Goal: Information Seeking & Learning: Learn about a topic

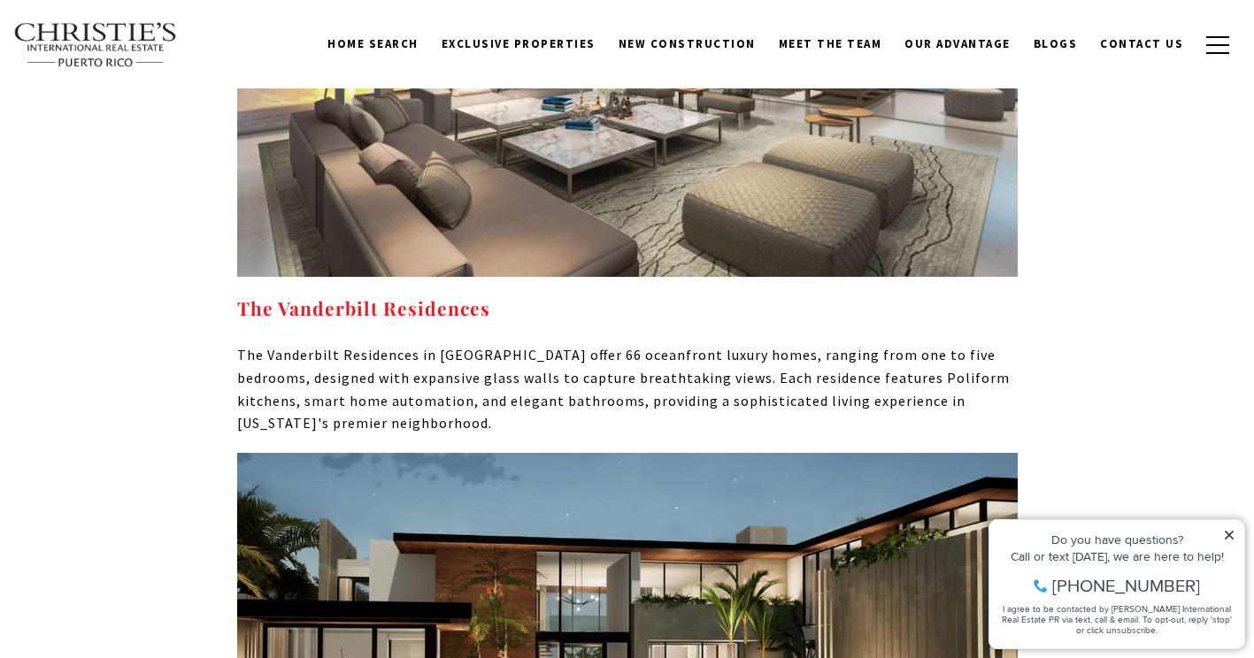
scroll to position [5663, 0]
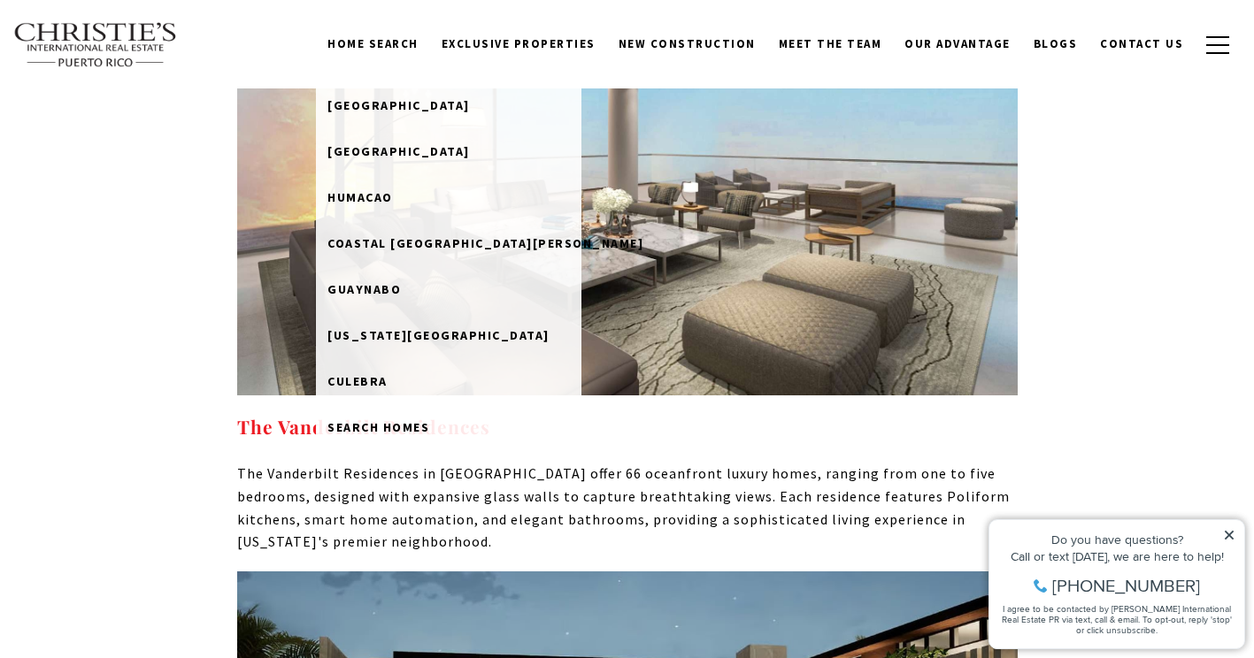
click at [393, 52] on link "Home Search" at bounding box center [373, 44] width 114 height 34
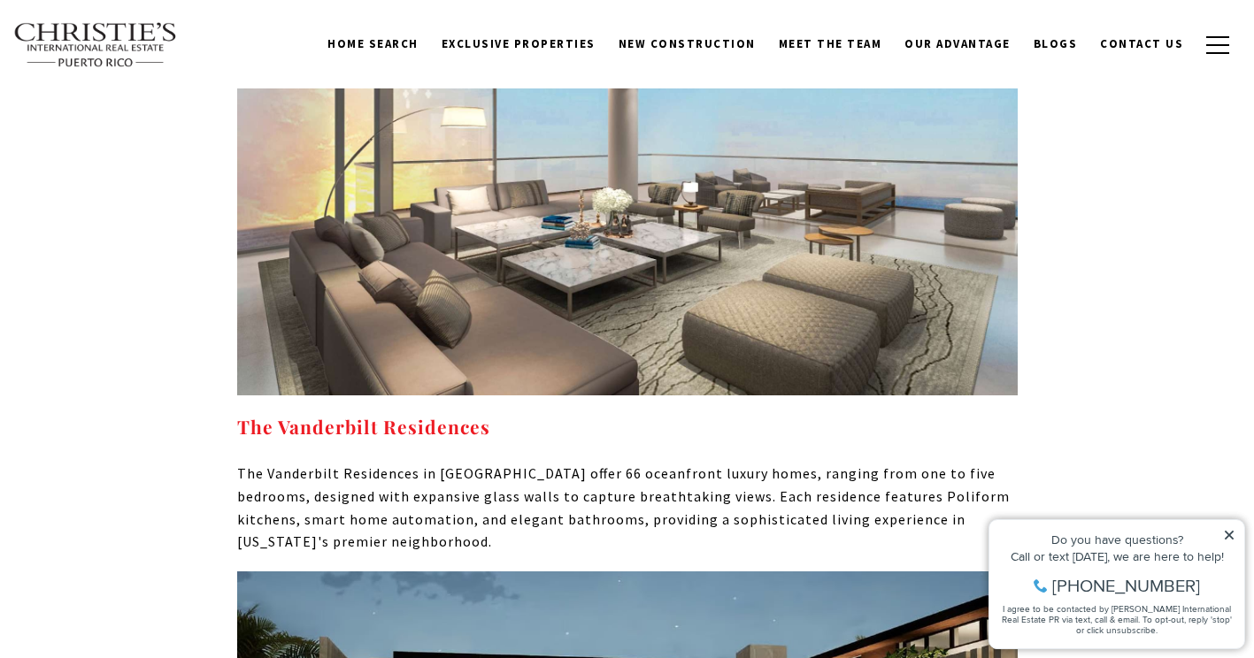
click at [396, 44] on link "Home Search" at bounding box center [373, 44] width 114 height 34
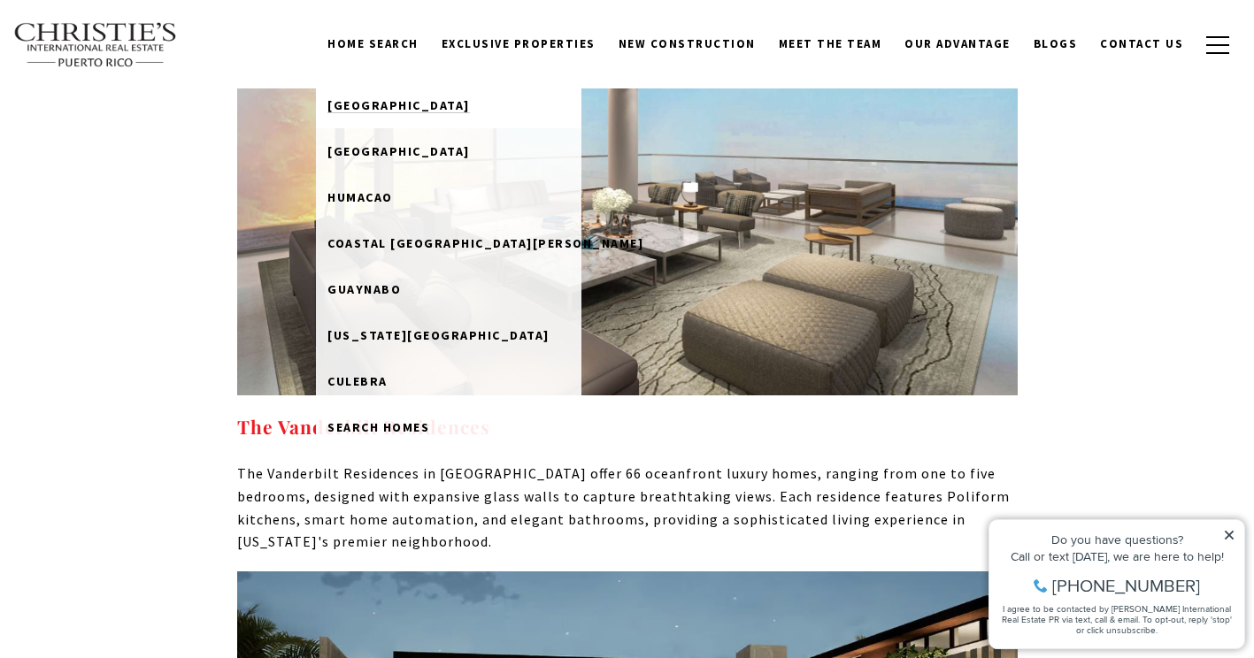
click at [393, 104] on span "Dorado Beach" at bounding box center [398, 105] width 142 height 16
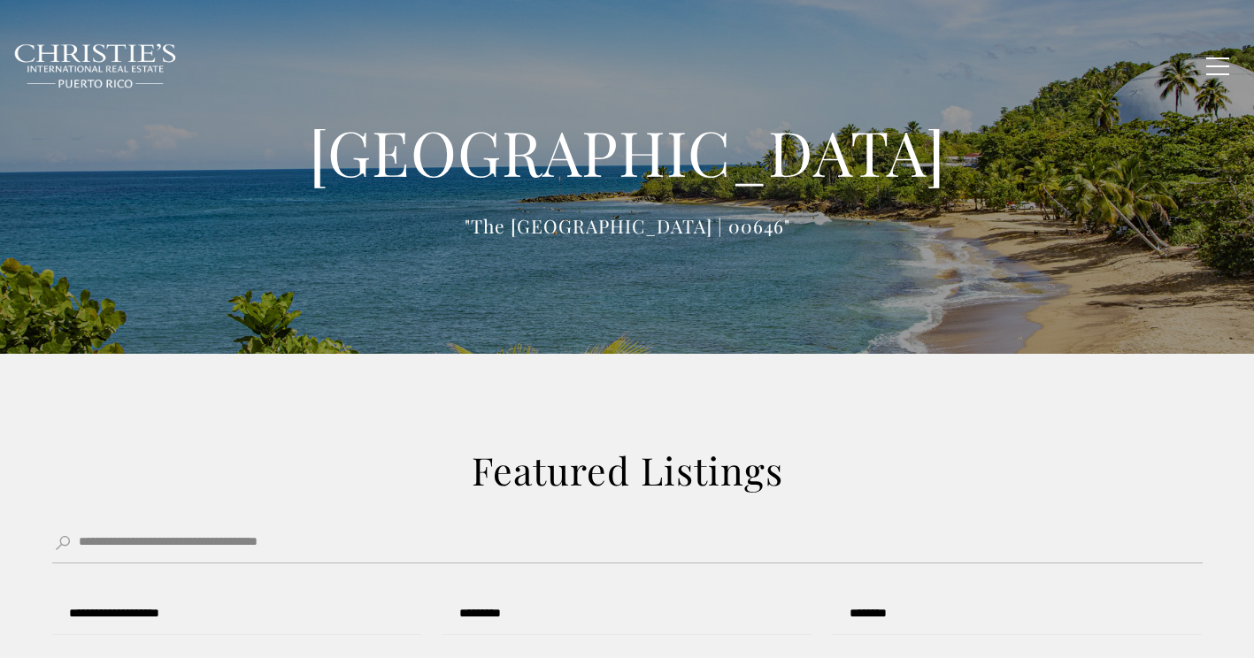
type input "**********"
type input "*********"
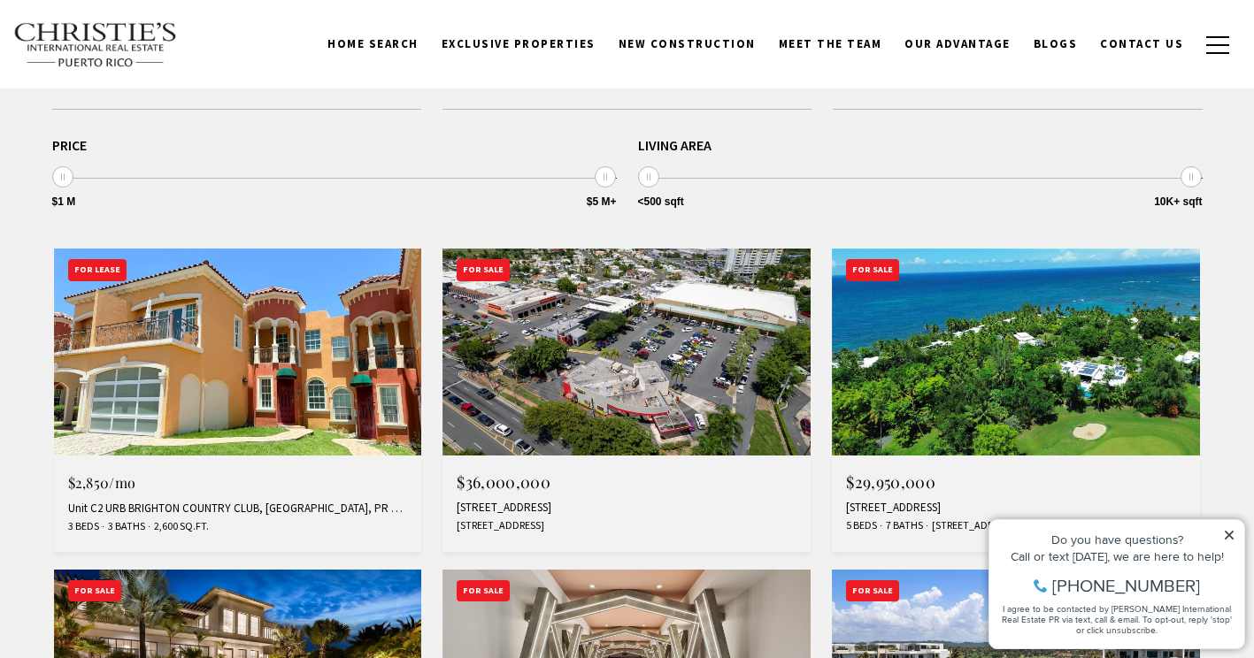
scroll to position [619, 0]
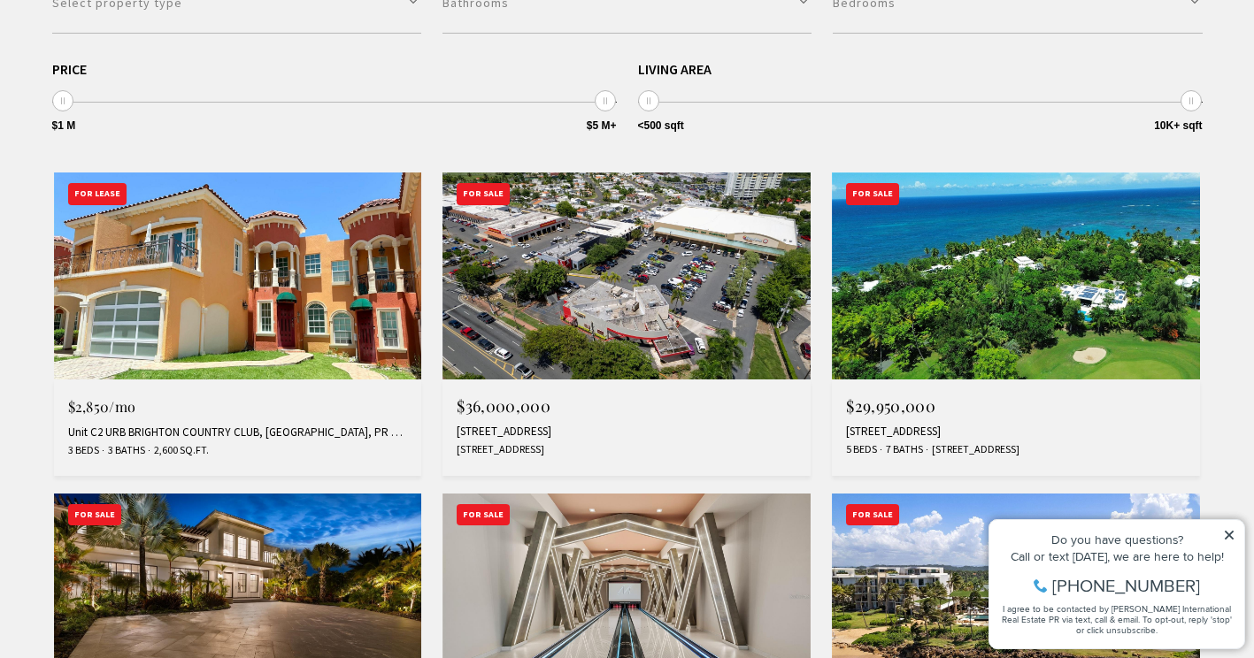
click at [96, 410] on span "$2,850/mo" at bounding box center [102, 406] width 68 height 19
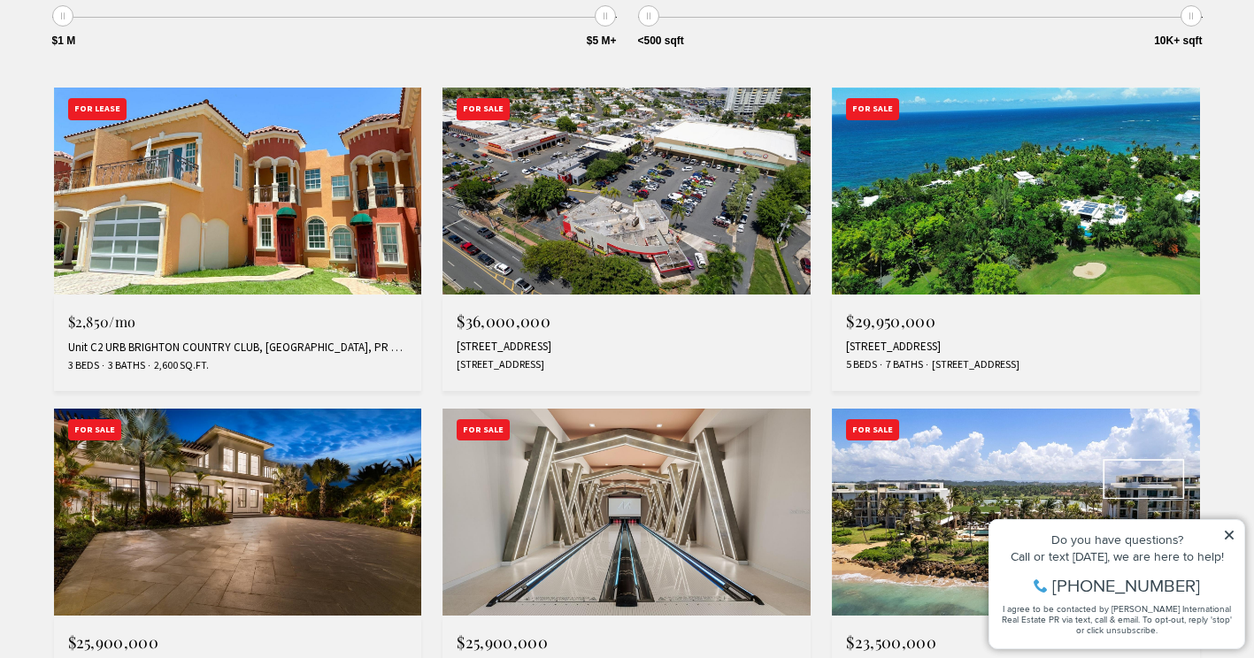
scroll to position [885, 0]
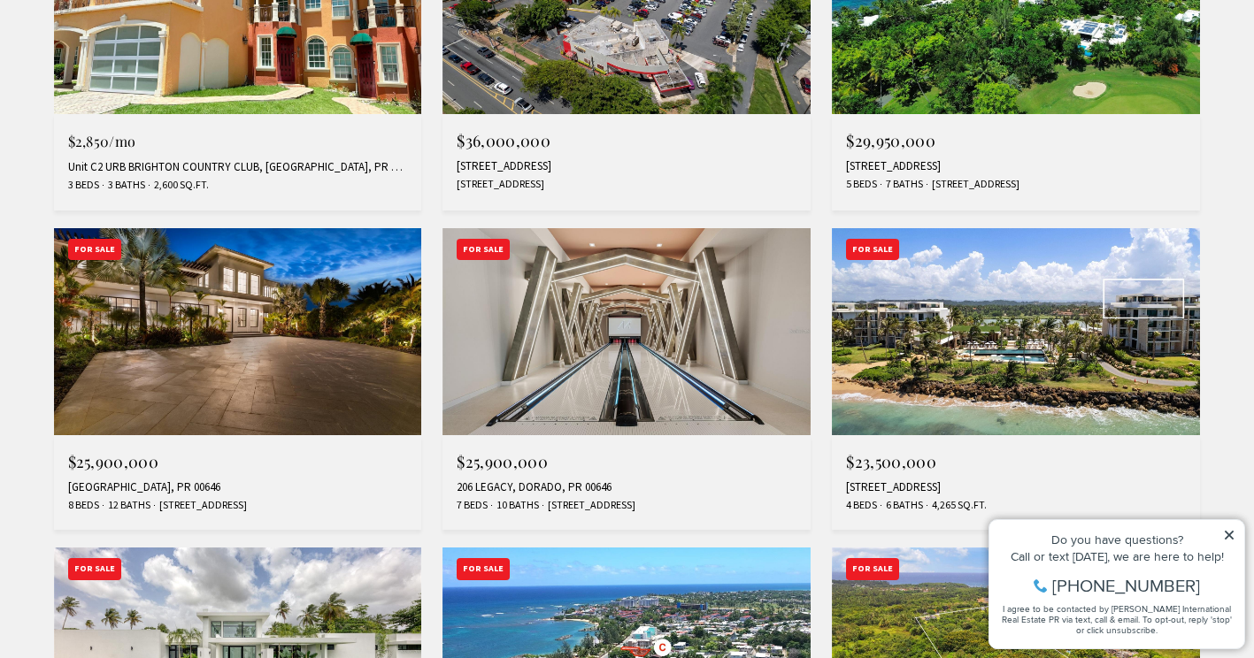
click at [116, 148] on span "$2,850/mo" at bounding box center [102, 141] width 68 height 19
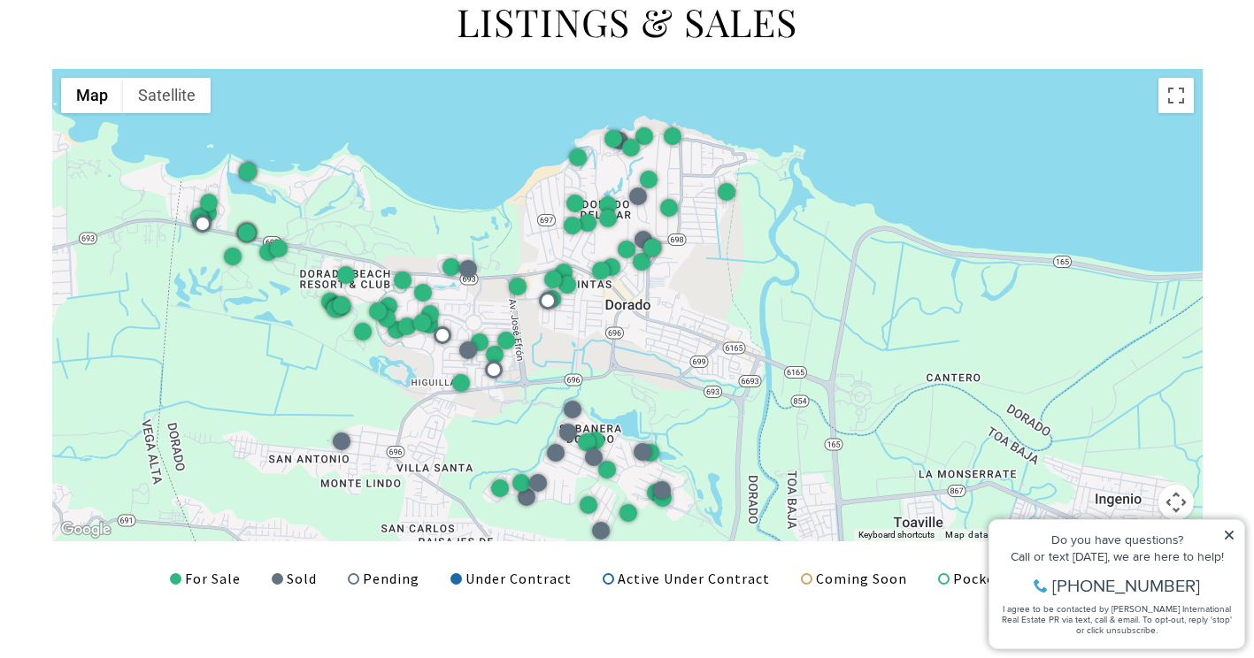
scroll to position [2212, 0]
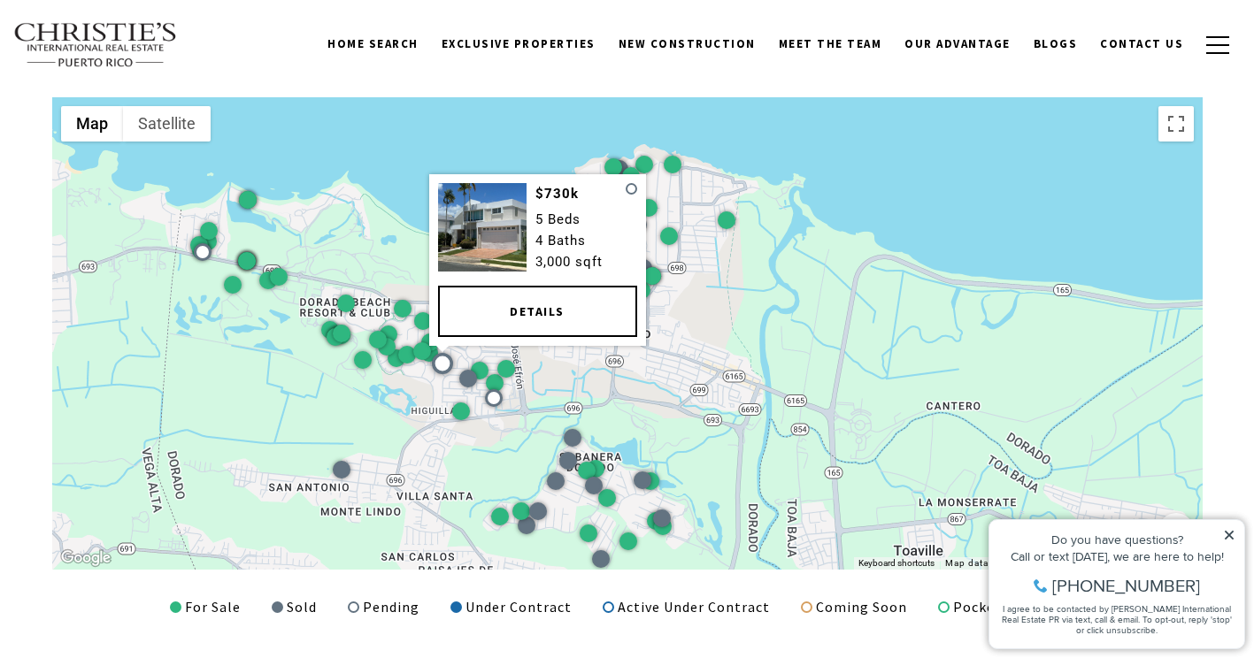
click at [430, 356] on div at bounding box center [441, 363] width 27 height 27
click at [442, 359] on div at bounding box center [441, 363] width 21 height 21
click at [504, 316] on link "Details" at bounding box center [536, 311] width 199 height 51
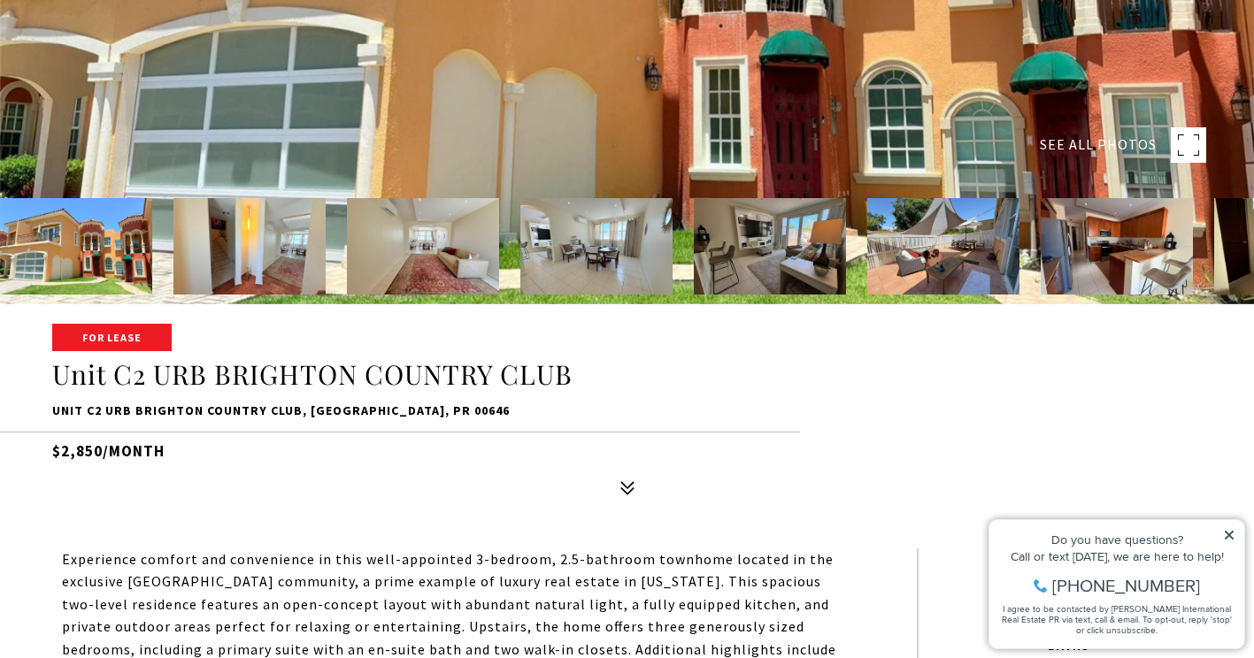
click at [112, 265] on img at bounding box center [76, 246] width 152 height 96
click at [219, 248] on img at bounding box center [249, 246] width 152 height 96
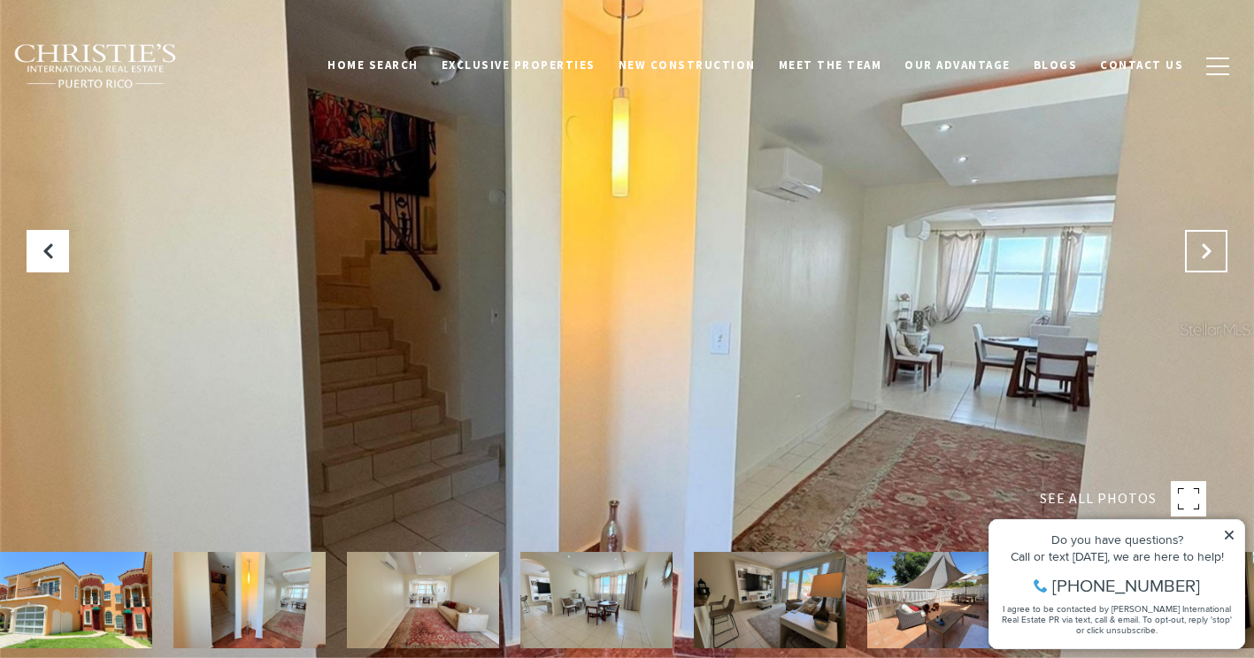
click at [1201, 243] on icon "Next Slide" at bounding box center [1206, 251] width 18 height 18
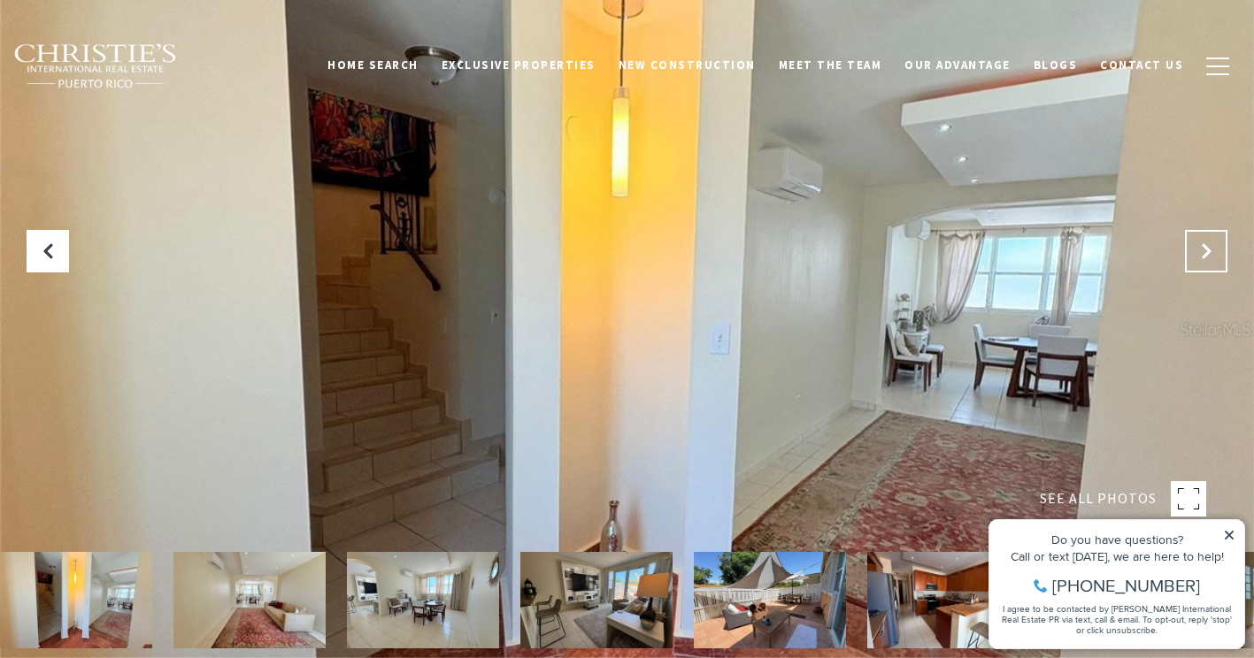
click at [1201, 243] on icon "Next Slide" at bounding box center [1206, 251] width 18 height 18
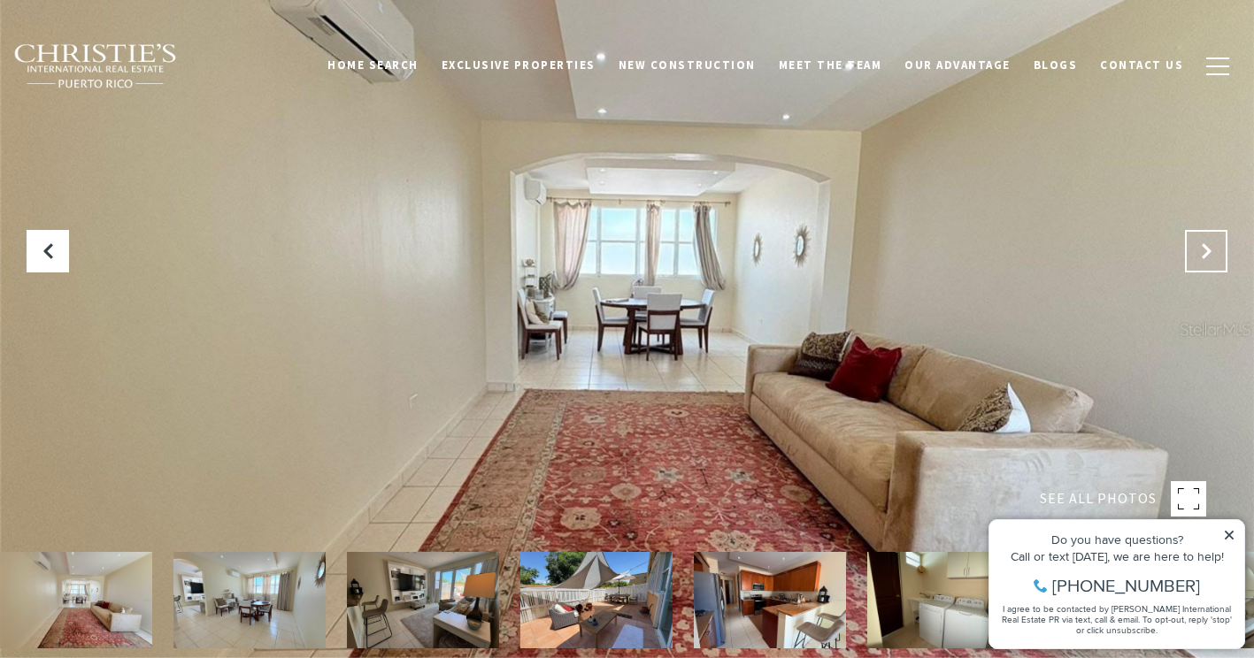
click at [1201, 243] on icon "Next Slide" at bounding box center [1206, 251] width 18 height 18
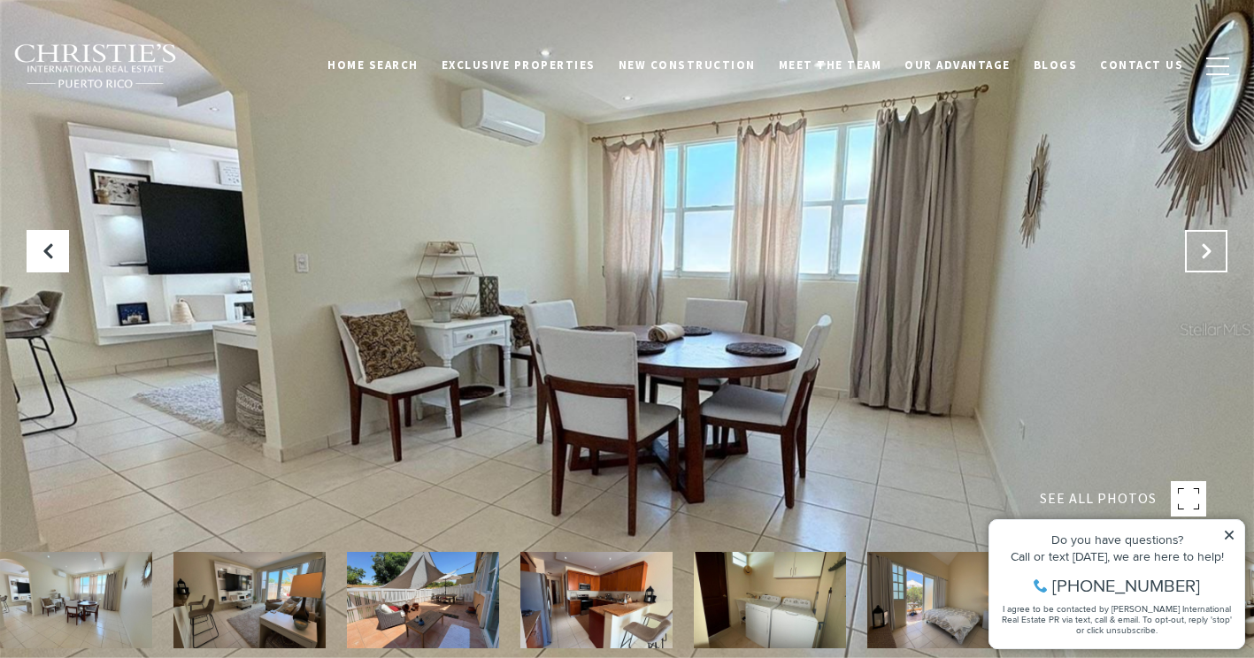
click at [1201, 243] on icon "Next Slide" at bounding box center [1206, 251] width 18 height 18
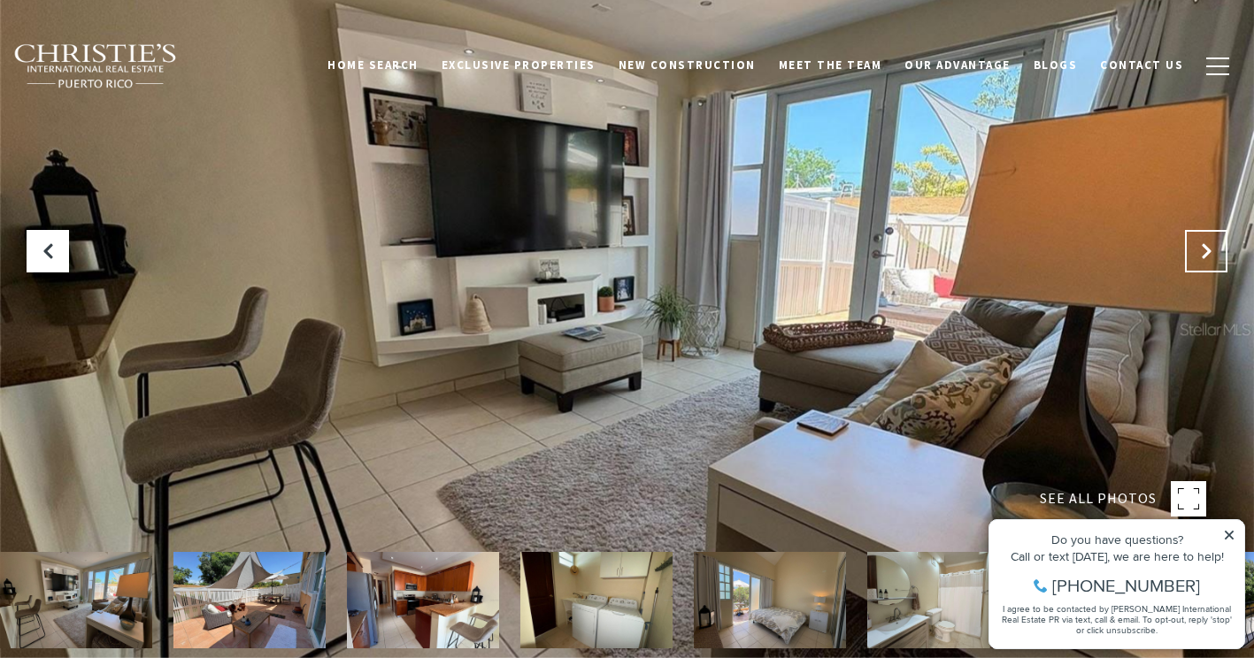
click at [1201, 243] on icon "Next Slide" at bounding box center [1206, 251] width 18 height 18
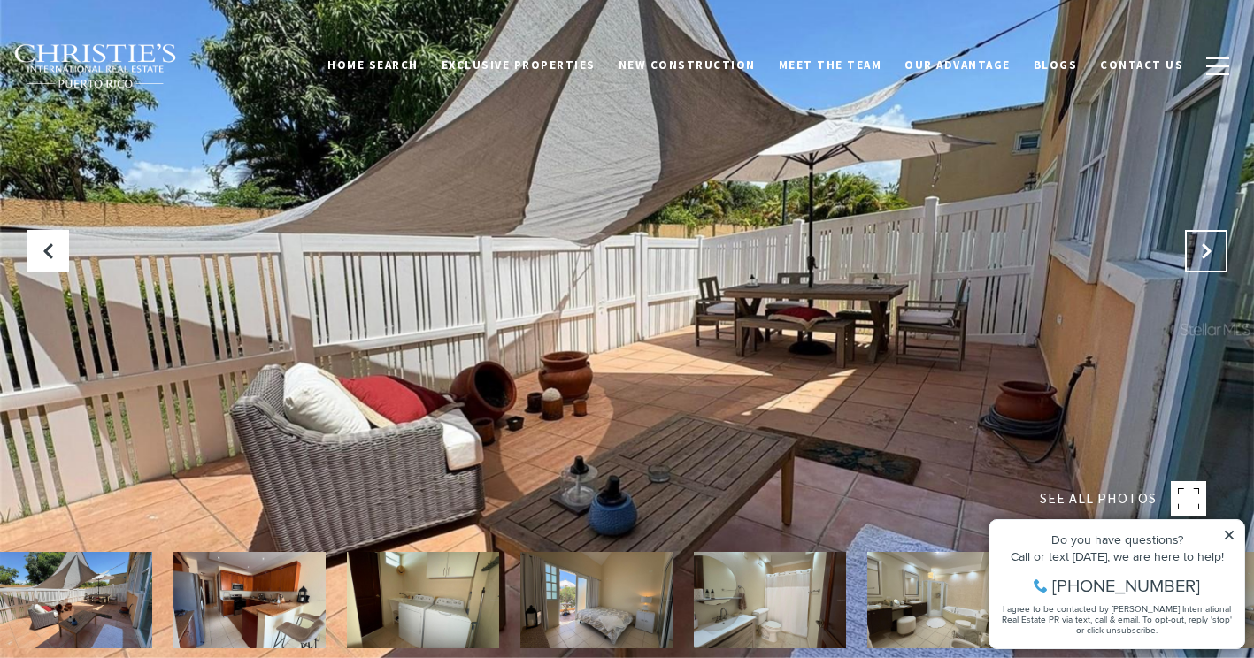
click at [1201, 243] on icon "Next Slide" at bounding box center [1206, 251] width 18 height 18
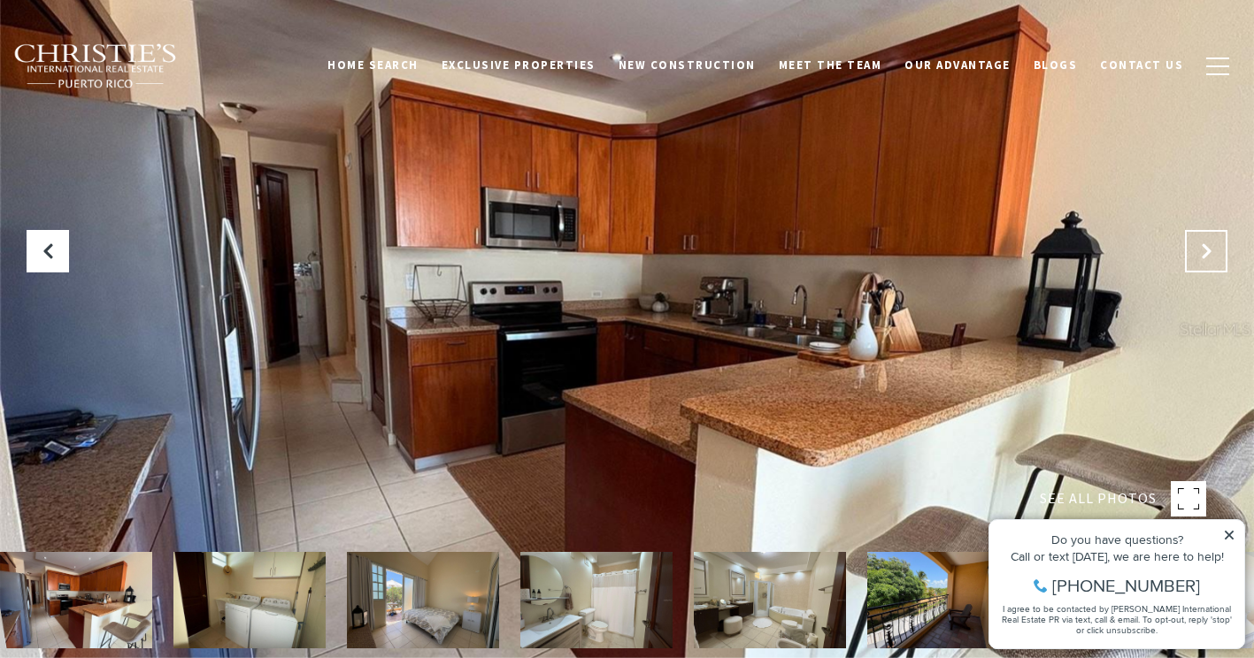
click at [1201, 243] on icon "Next Slide" at bounding box center [1206, 251] width 18 height 18
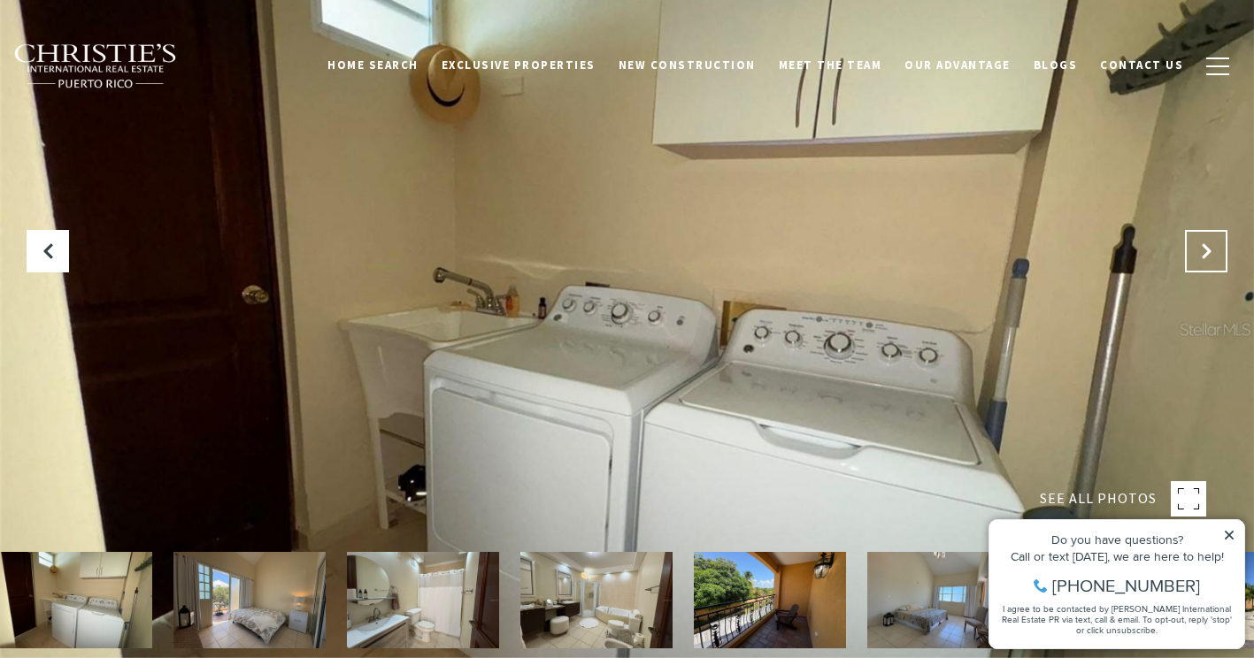
click at [1201, 243] on icon "Next Slide" at bounding box center [1206, 251] width 18 height 18
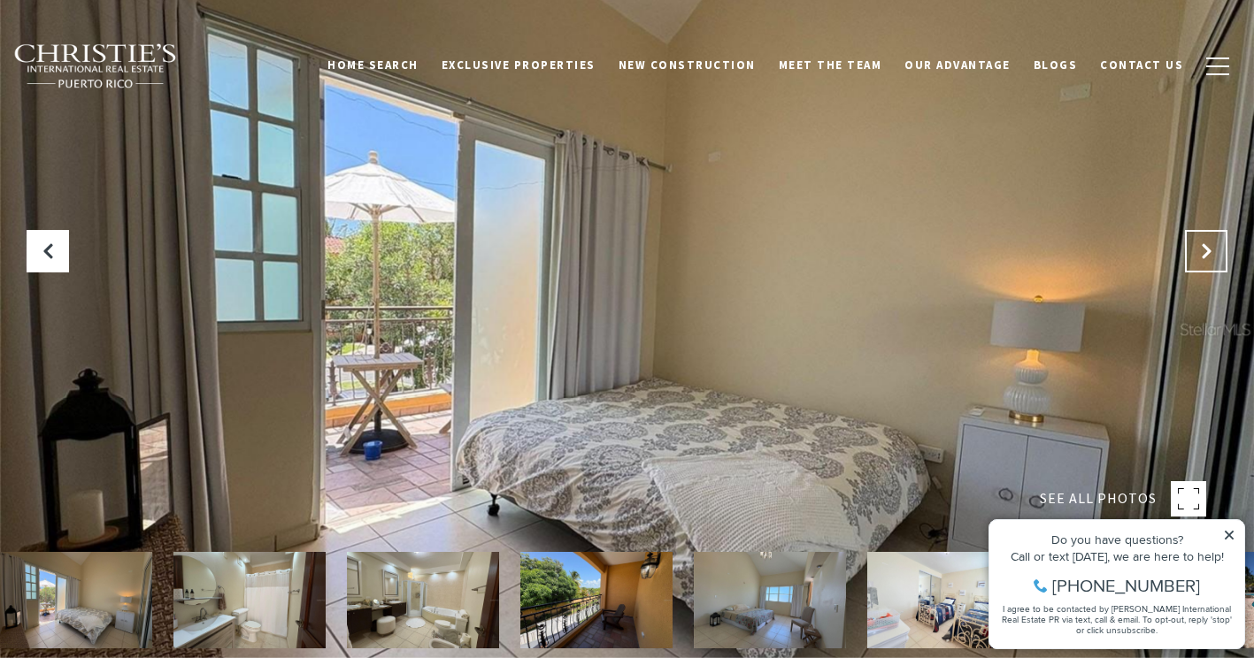
click at [1201, 243] on icon "Next Slide" at bounding box center [1206, 251] width 18 height 18
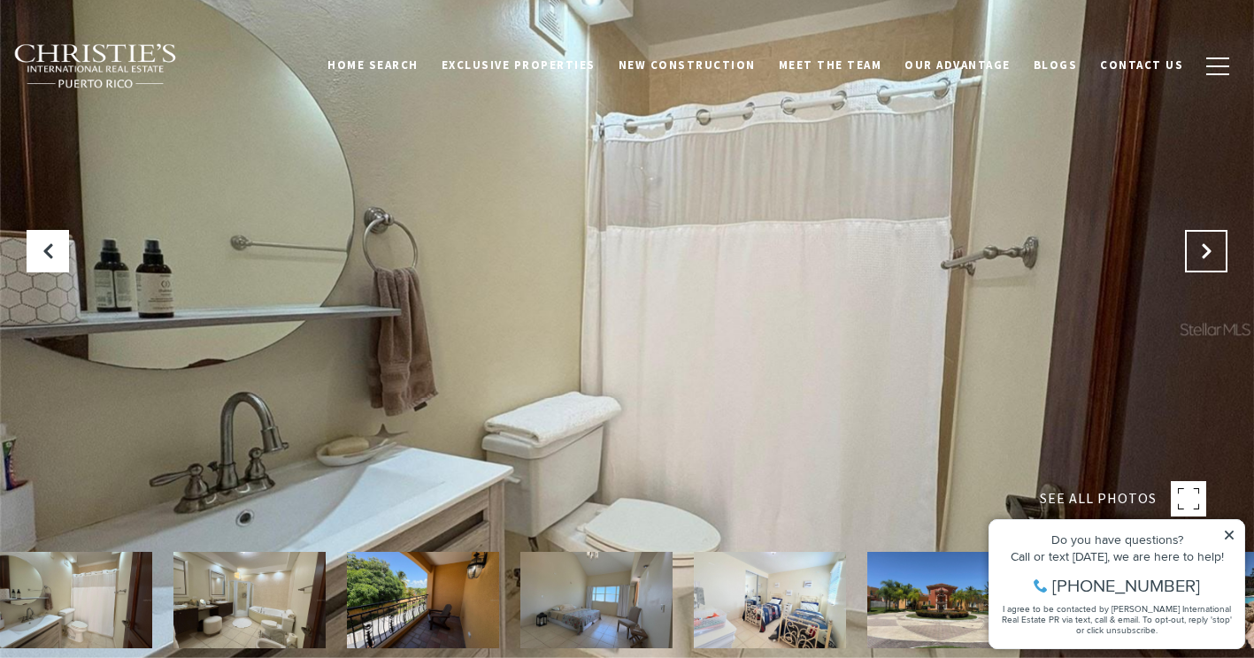
click at [1201, 243] on icon "Next Slide" at bounding box center [1206, 251] width 18 height 18
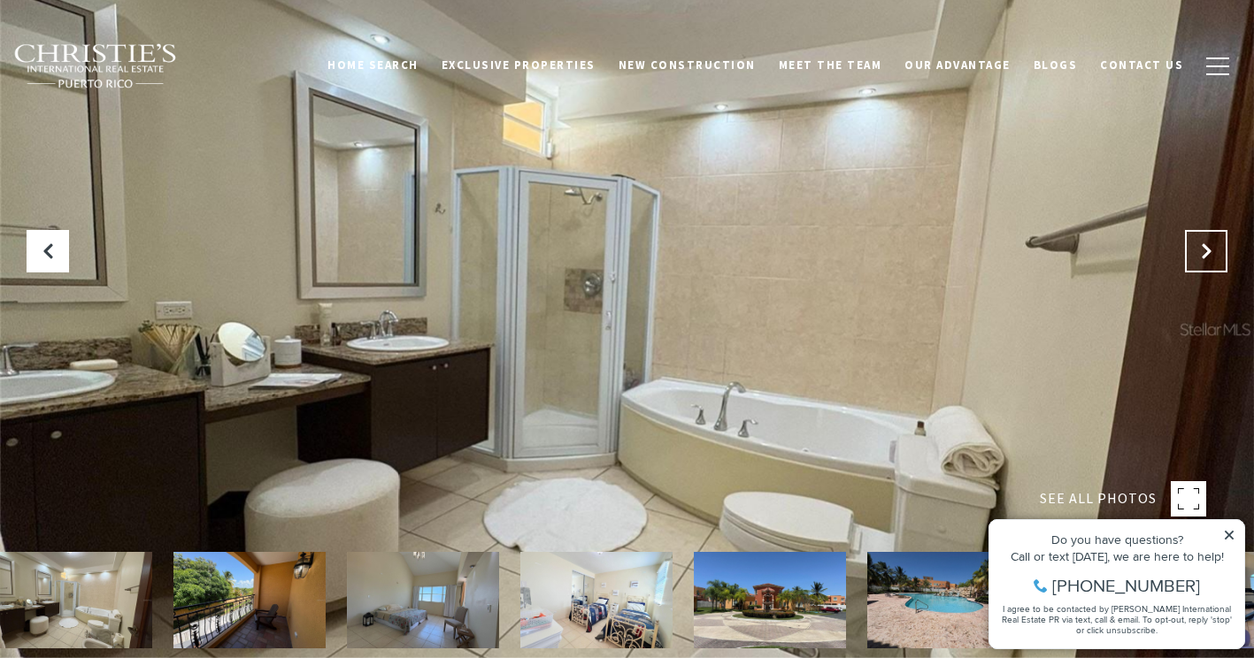
click at [1201, 243] on icon "Next Slide" at bounding box center [1206, 251] width 18 height 18
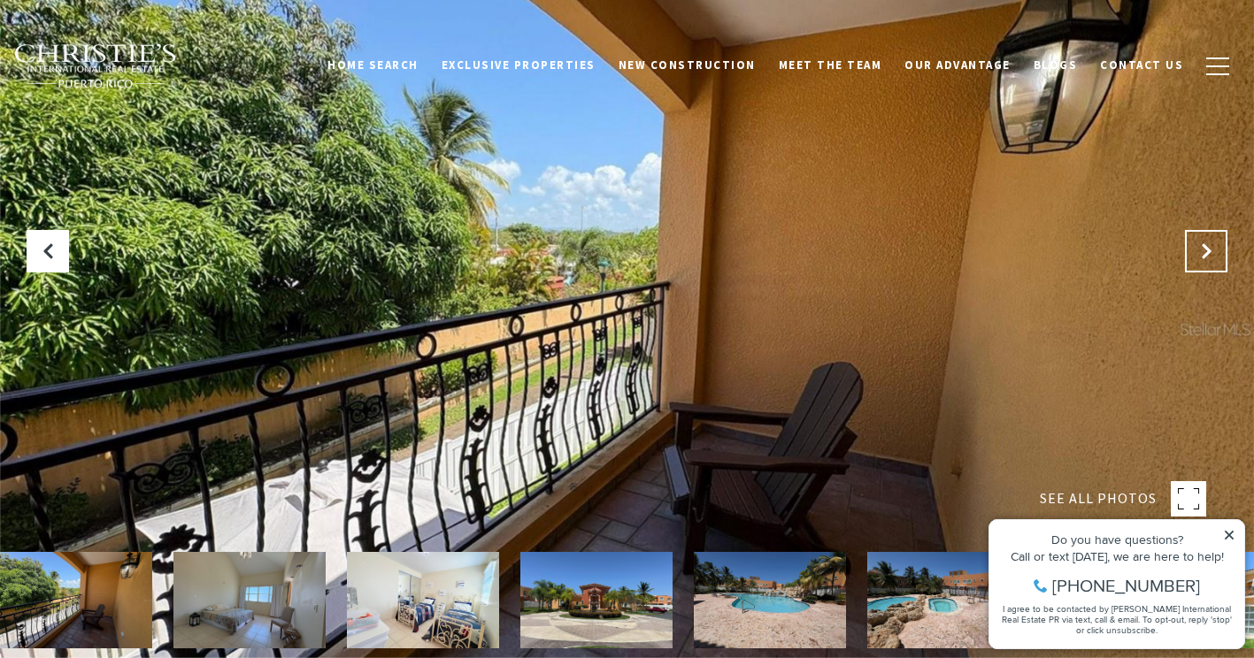
click at [1201, 243] on icon "Next Slide" at bounding box center [1206, 251] width 18 height 18
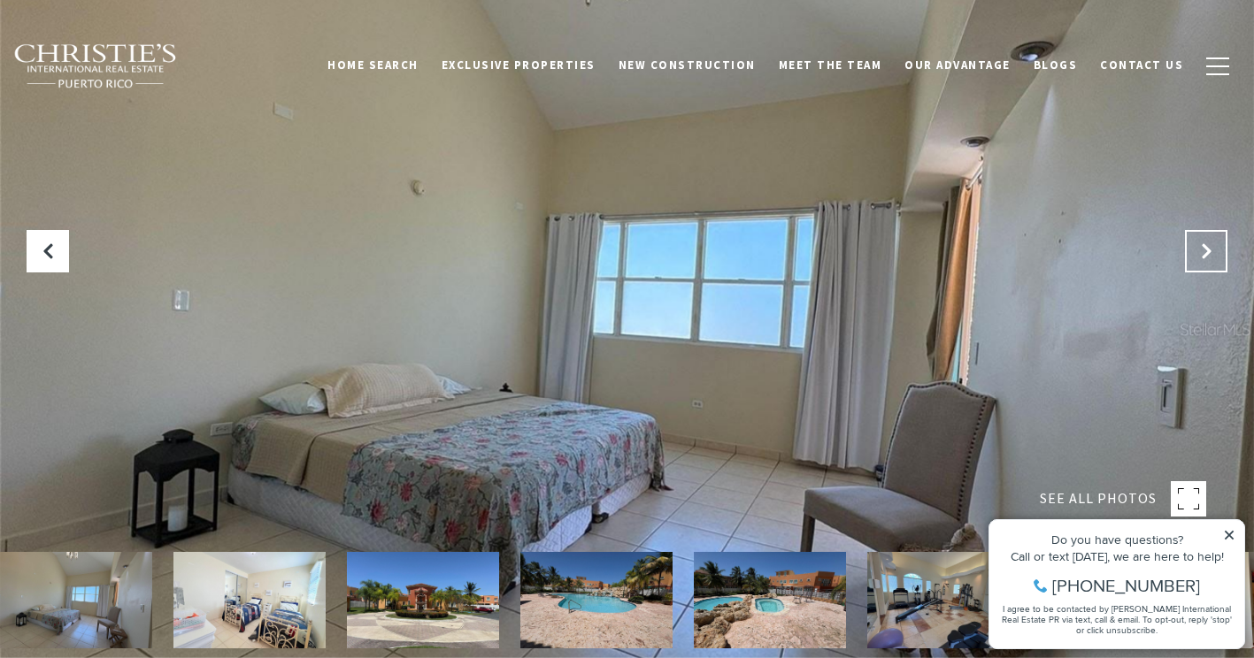
click at [1201, 243] on icon "Next Slide" at bounding box center [1206, 251] width 18 height 18
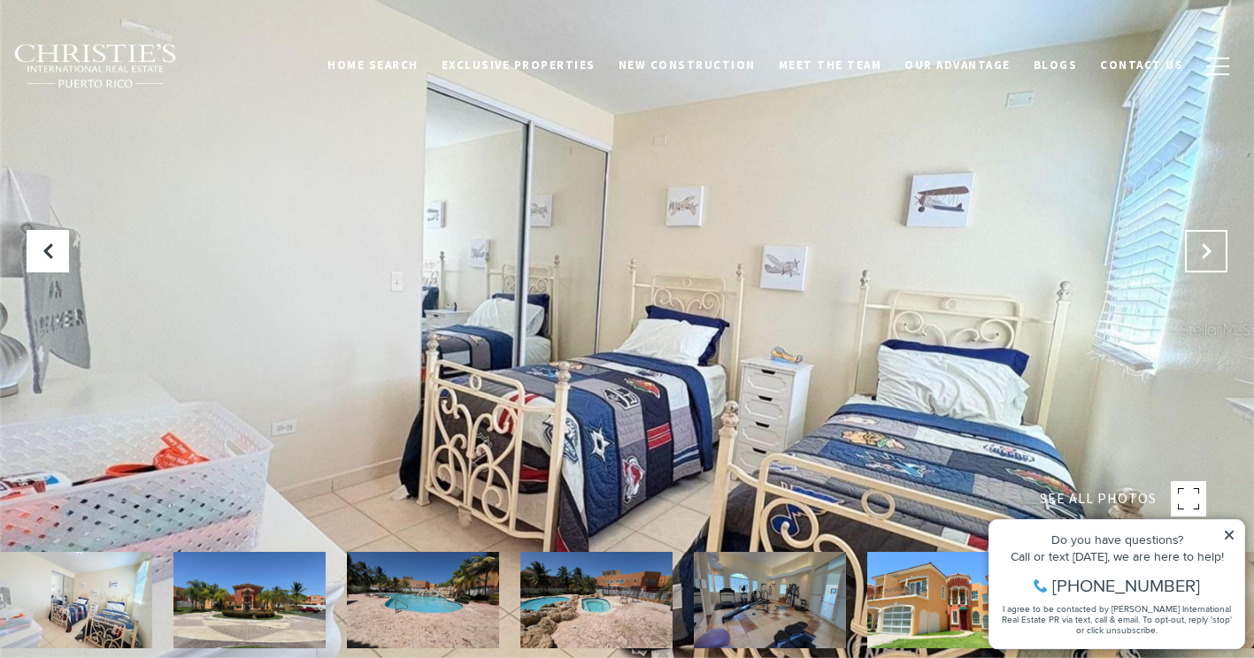
click at [1201, 243] on icon "Next Slide" at bounding box center [1206, 251] width 18 height 18
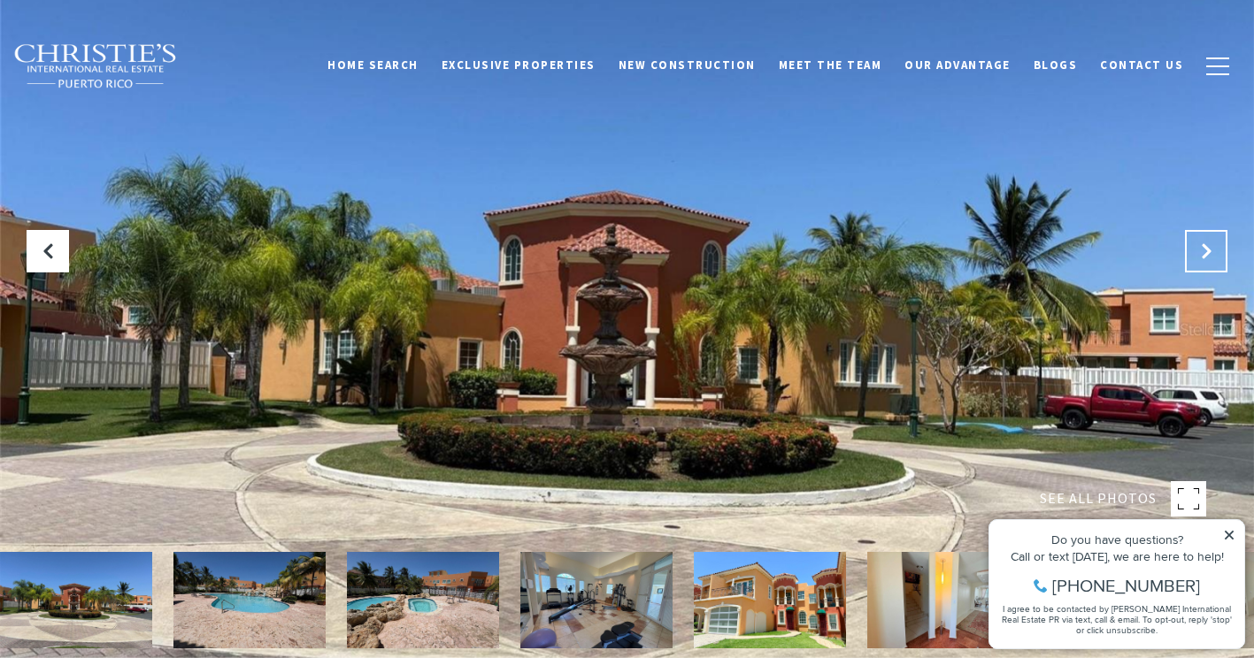
click at [1192, 246] on button "Next Slide" at bounding box center [1206, 251] width 42 height 42
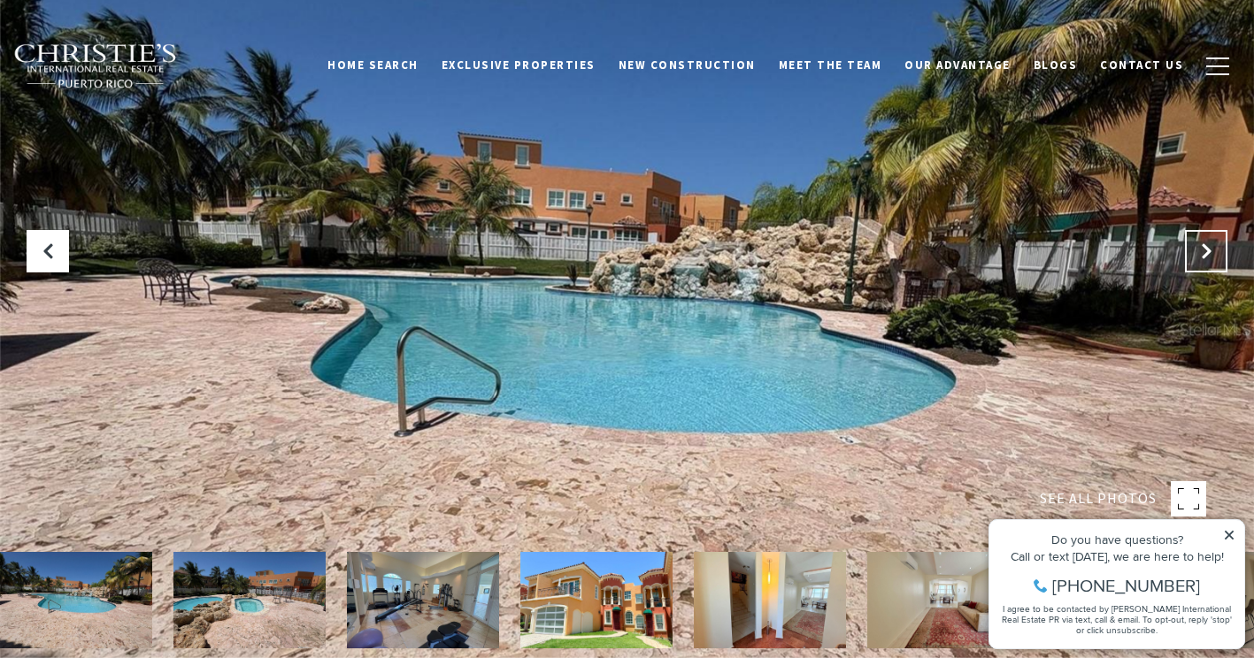
click at [1192, 246] on button "Next Slide" at bounding box center [1206, 251] width 42 height 42
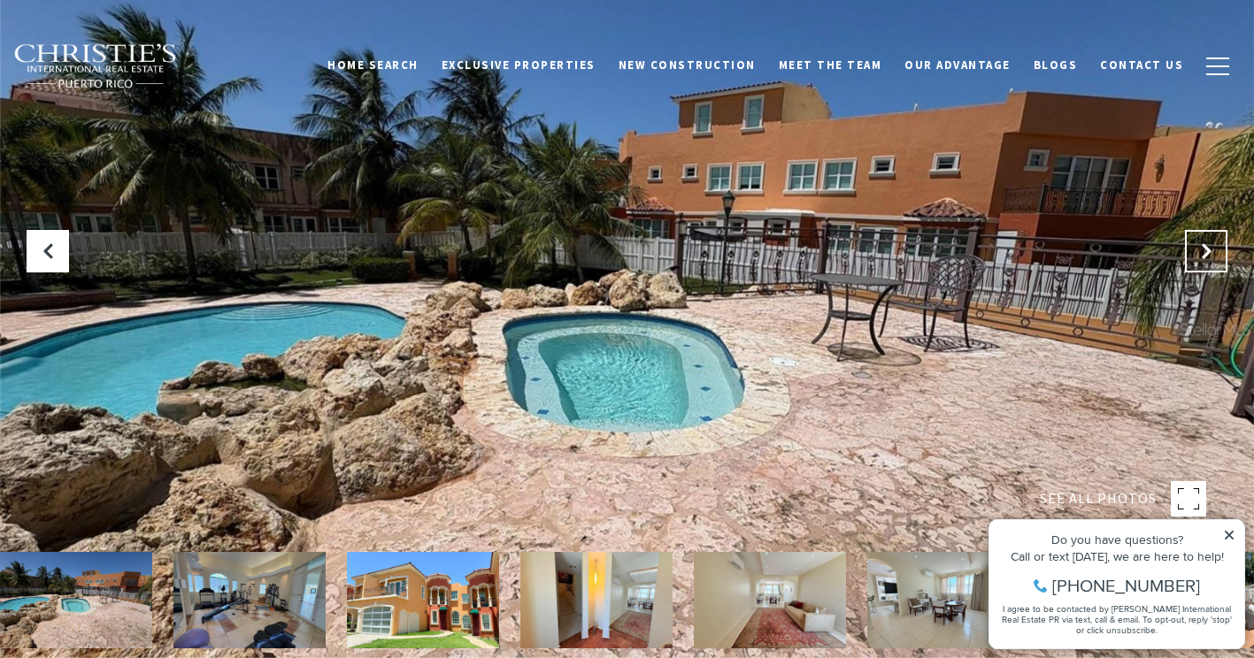
click at [1192, 246] on button "Next Slide" at bounding box center [1206, 251] width 42 height 42
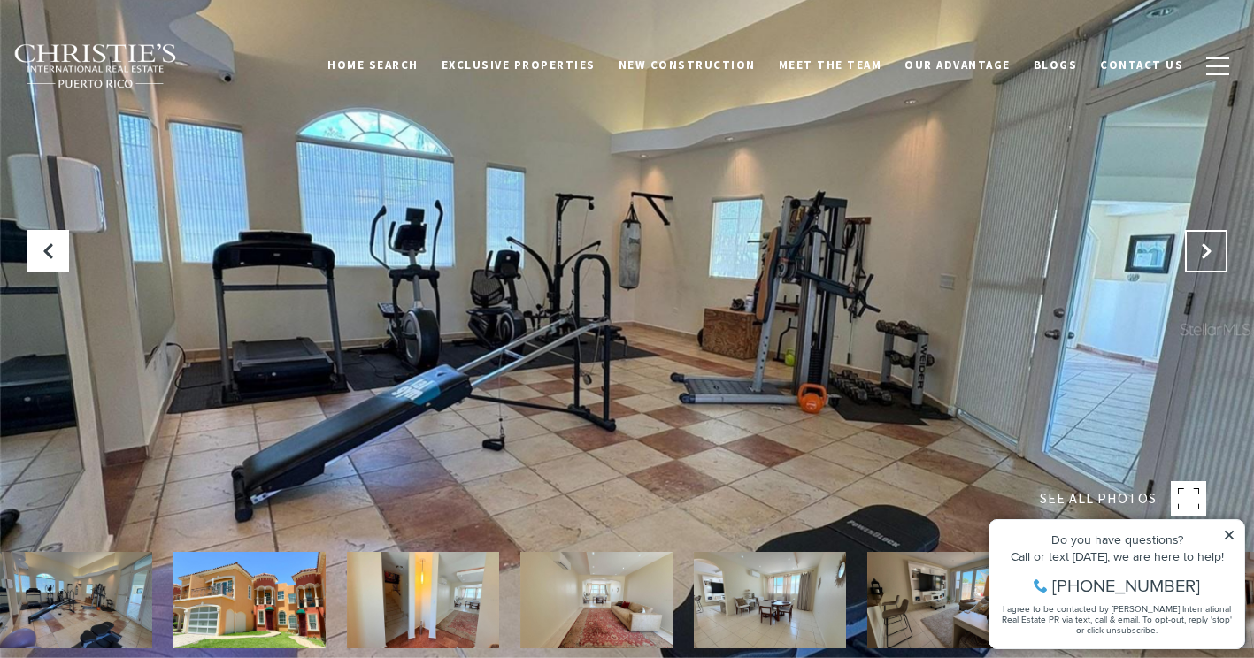
click at [1192, 246] on button "Next Slide" at bounding box center [1206, 251] width 42 height 42
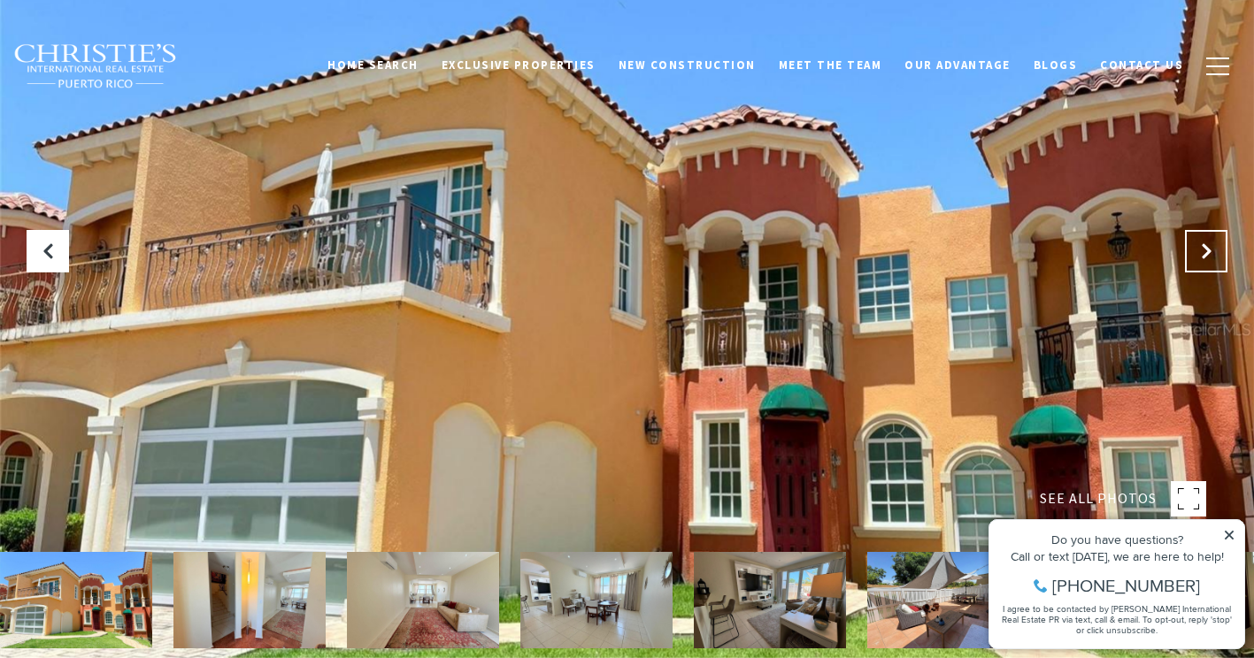
click at [1192, 246] on button "Next Slide" at bounding box center [1206, 251] width 42 height 42
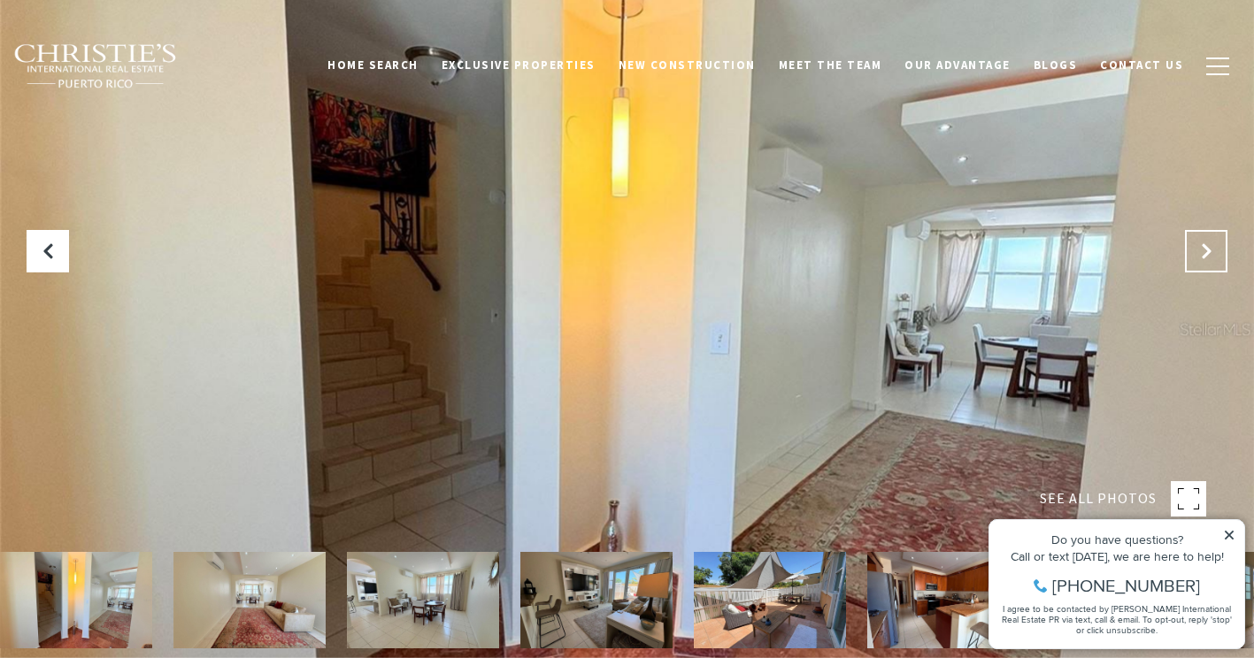
click at [1192, 246] on button "Next Slide" at bounding box center [1206, 251] width 42 height 42
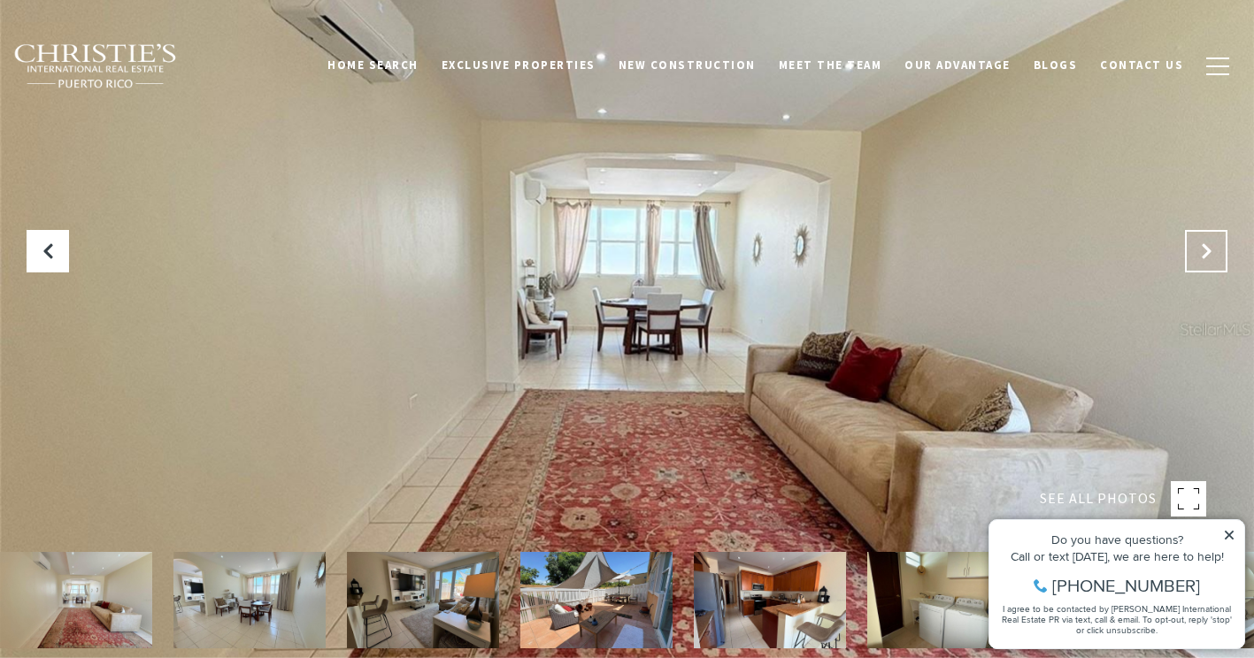
click at [1192, 246] on button "Next Slide" at bounding box center [1206, 251] width 42 height 42
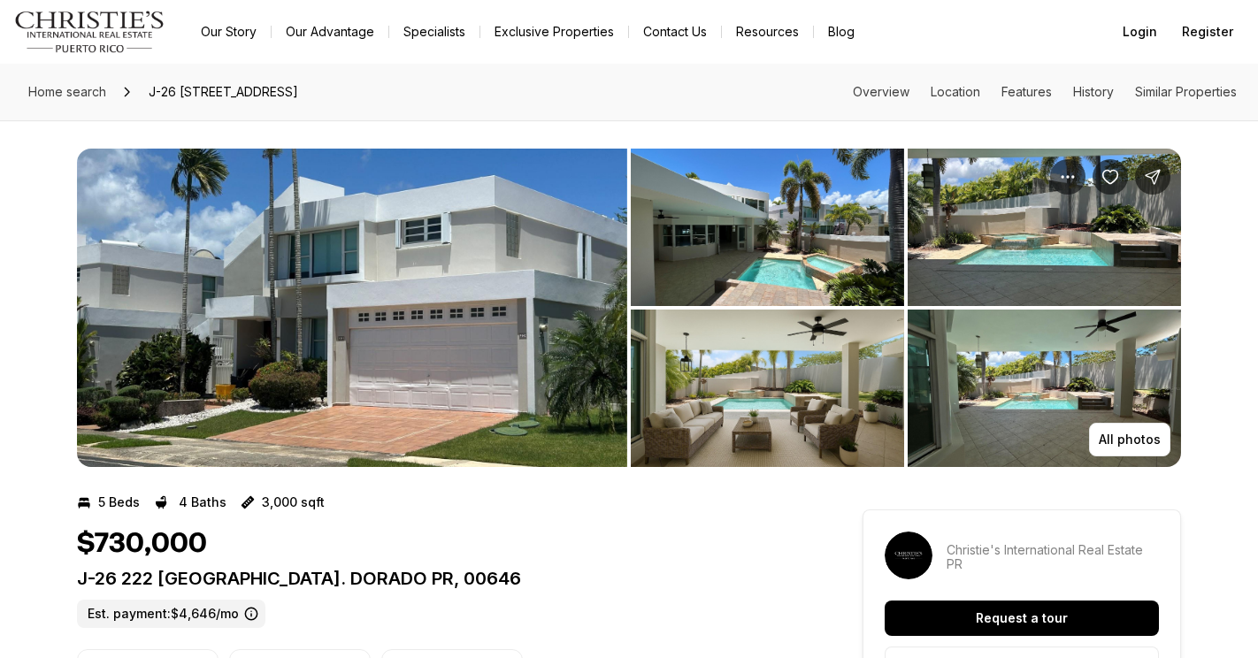
click at [422, 387] on img "View image gallery" at bounding box center [352, 308] width 550 height 319
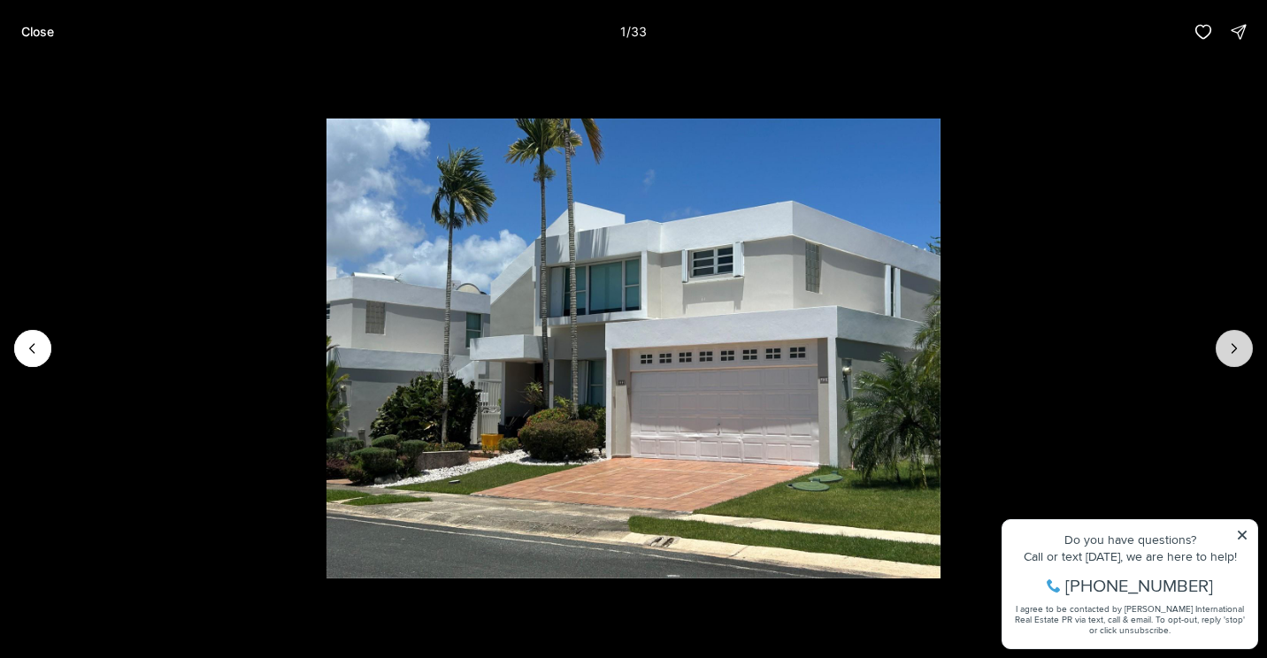
click at [1234, 349] on icon "Next slide" at bounding box center [1235, 349] width 18 height 18
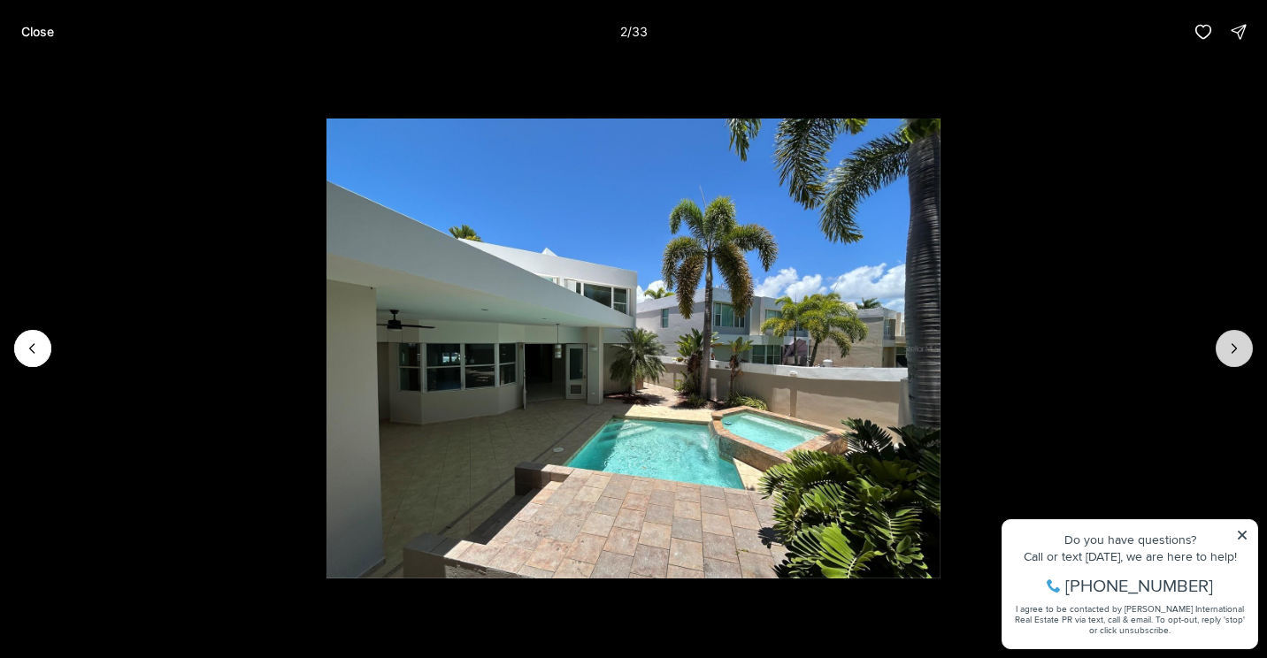
click at [1234, 349] on icon "Next slide" at bounding box center [1235, 349] width 18 height 18
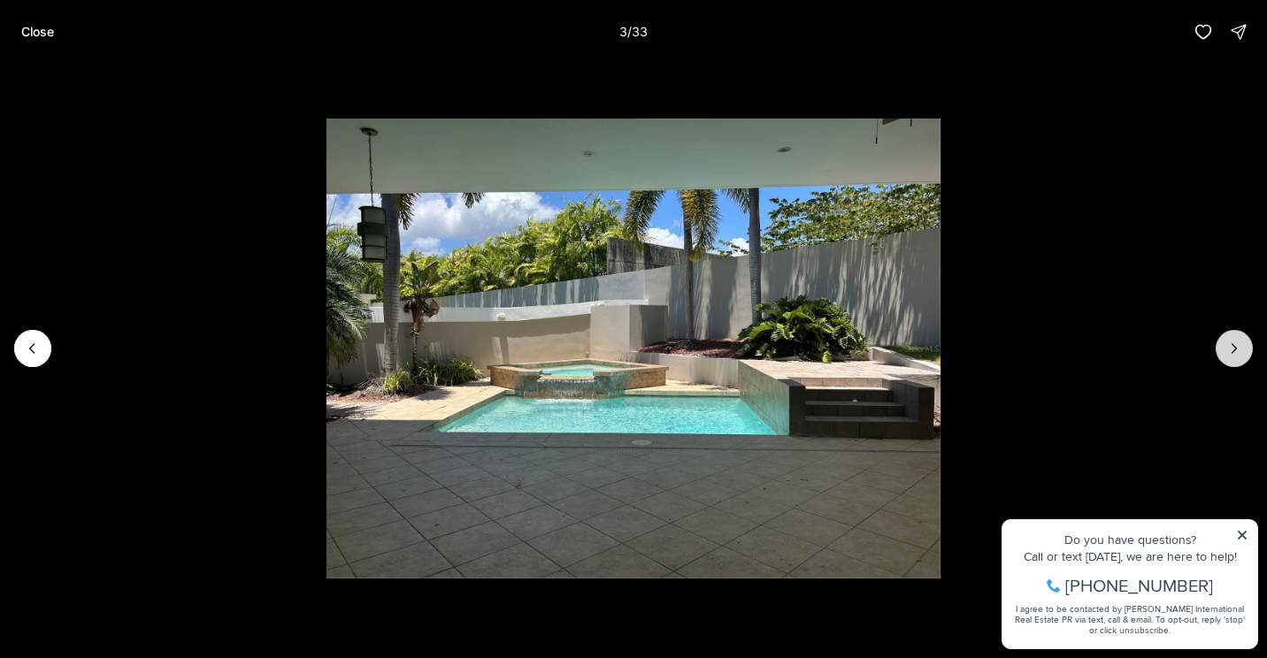
click at [1234, 349] on icon "Next slide" at bounding box center [1235, 349] width 18 height 18
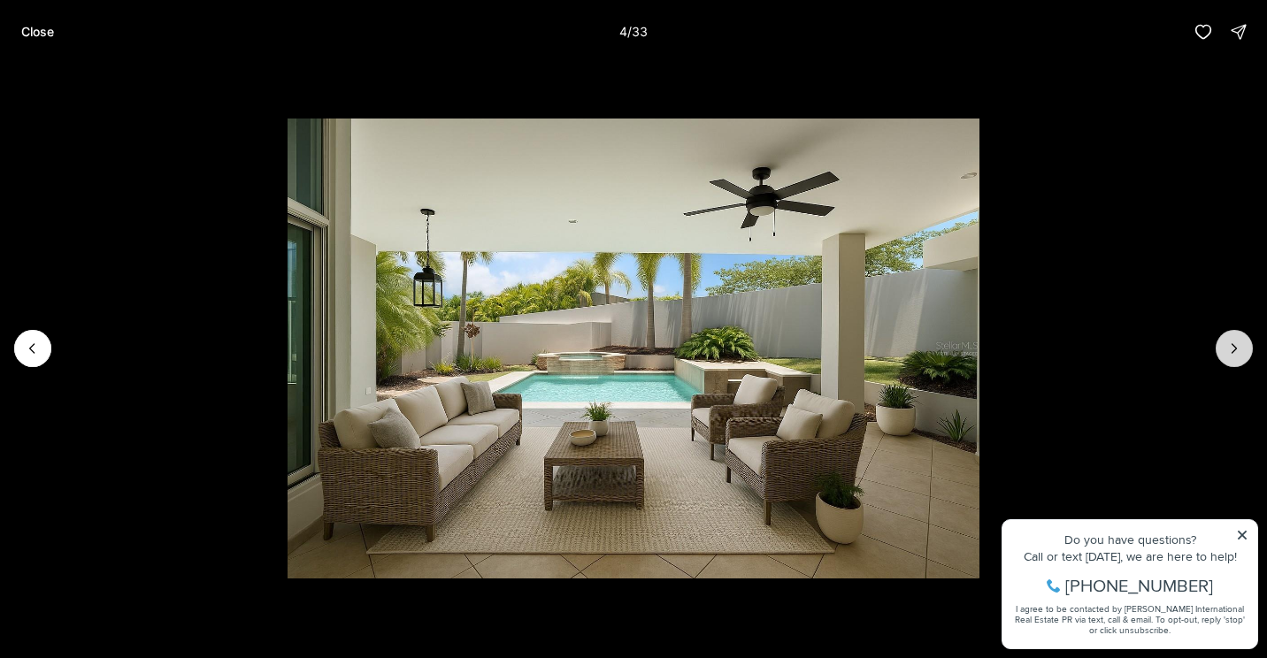
click at [1234, 349] on icon "Next slide" at bounding box center [1235, 349] width 18 height 18
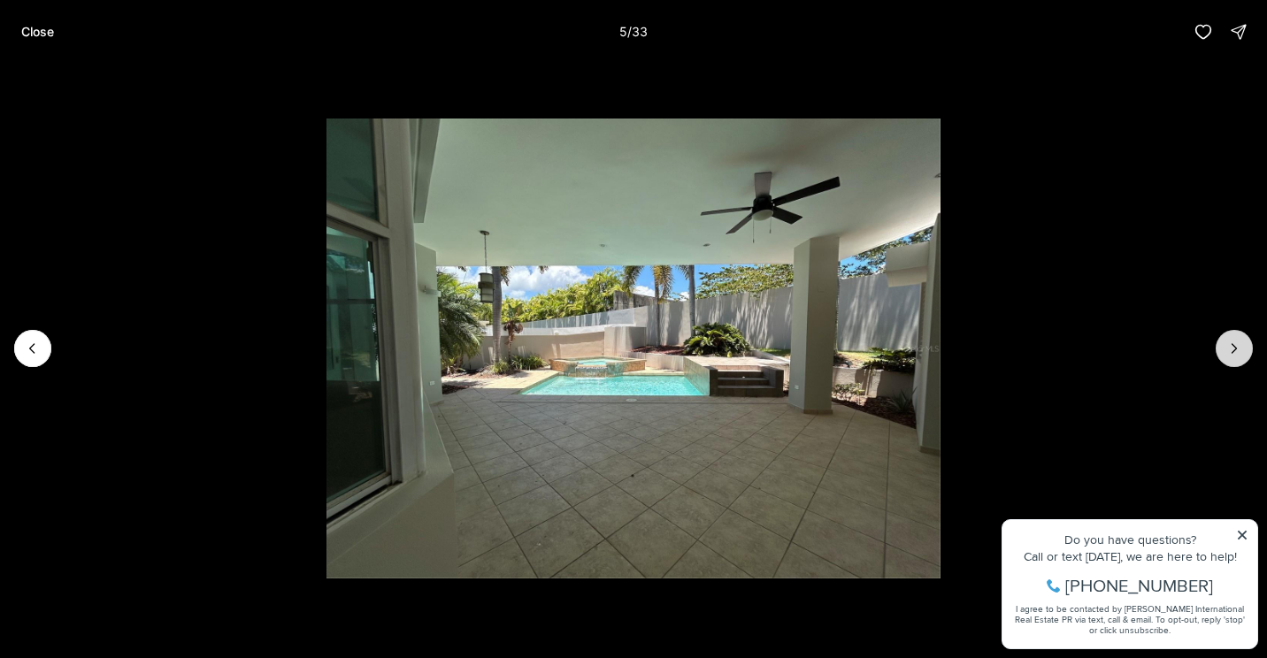
click at [1234, 349] on icon "Next slide" at bounding box center [1235, 349] width 18 height 18
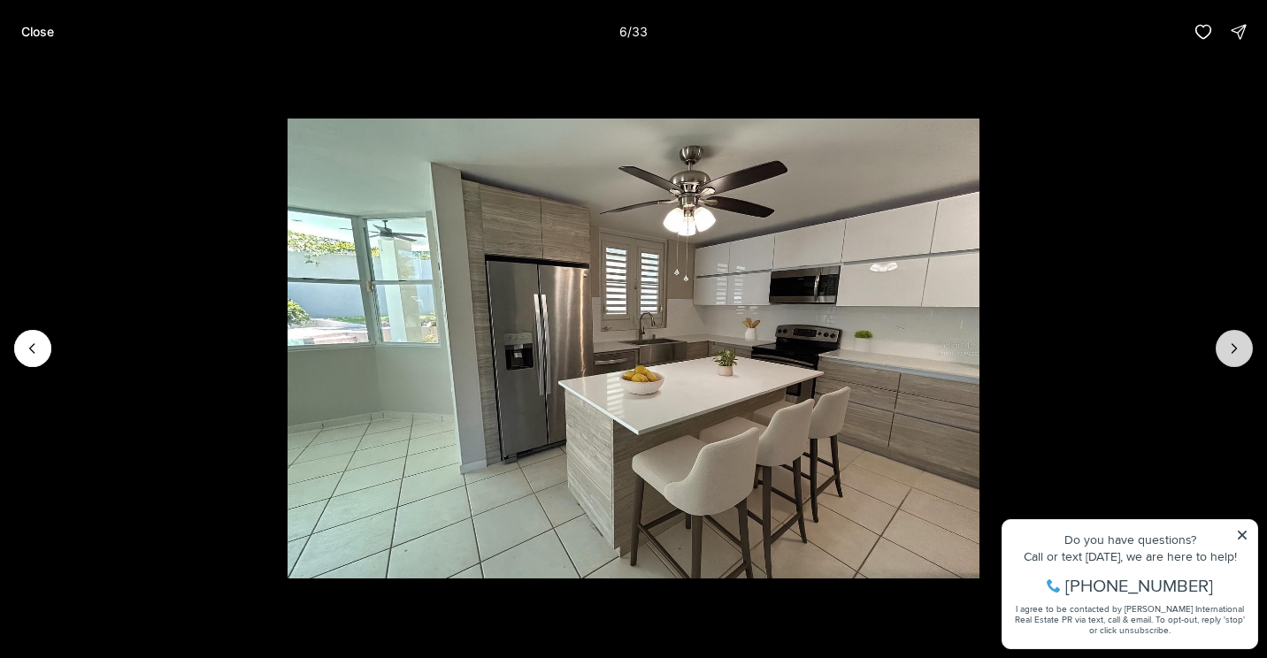
click at [1234, 349] on icon "Next slide" at bounding box center [1235, 349] width 18 height 18
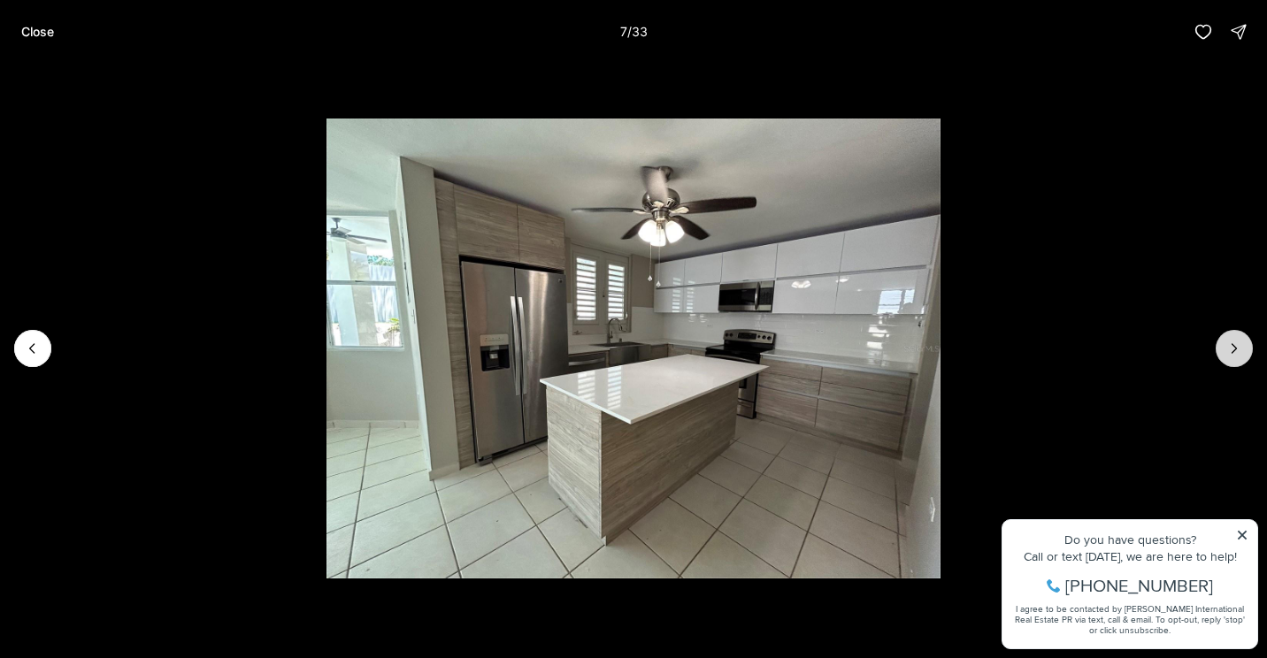
click at [1234, 349] on icon "Next slide" at bounding box center [1235, 349] width 18 height 18
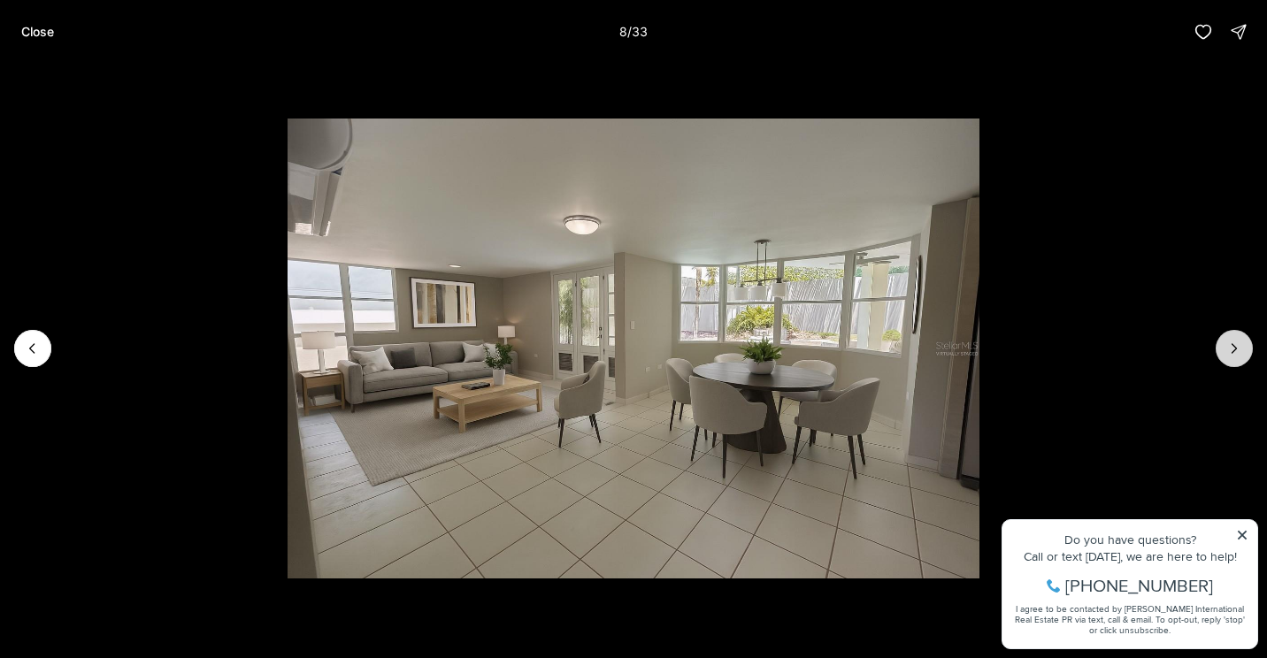
click at [1234, 349] on icon "Next slide" at bounding box center [1235, 349] width 18 height 18
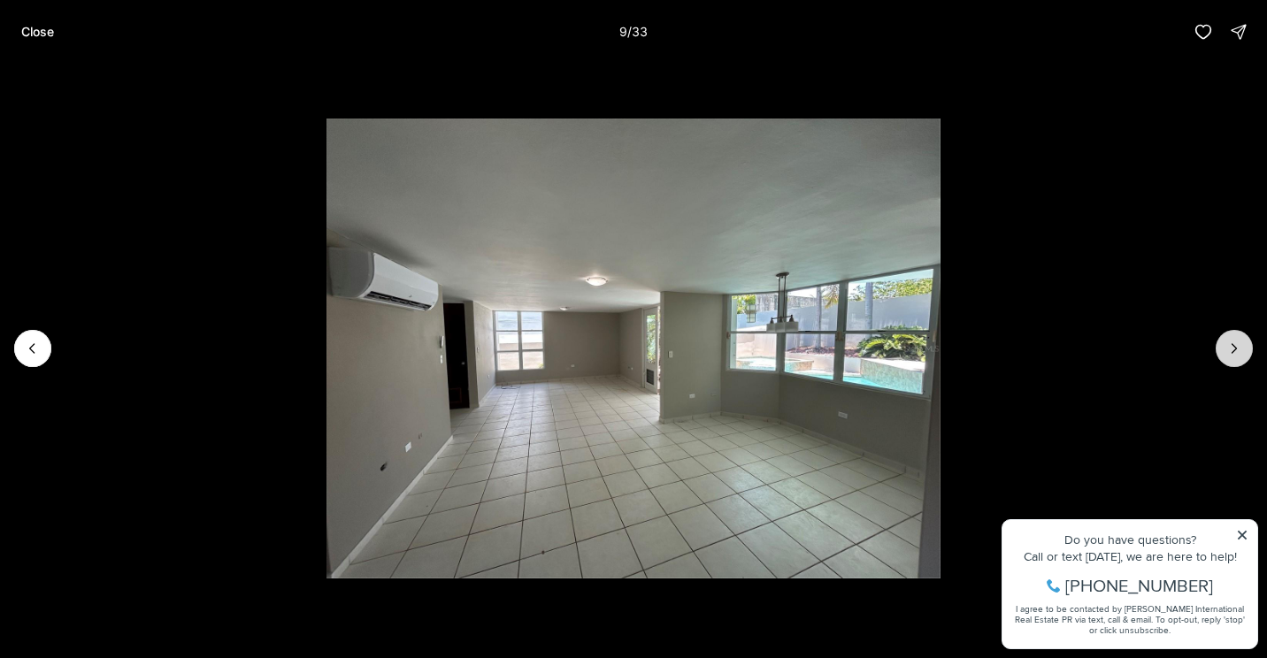
click at [1234, 349] on icon "Next slide" at bounding box center [1235, 349] width 18 height 18
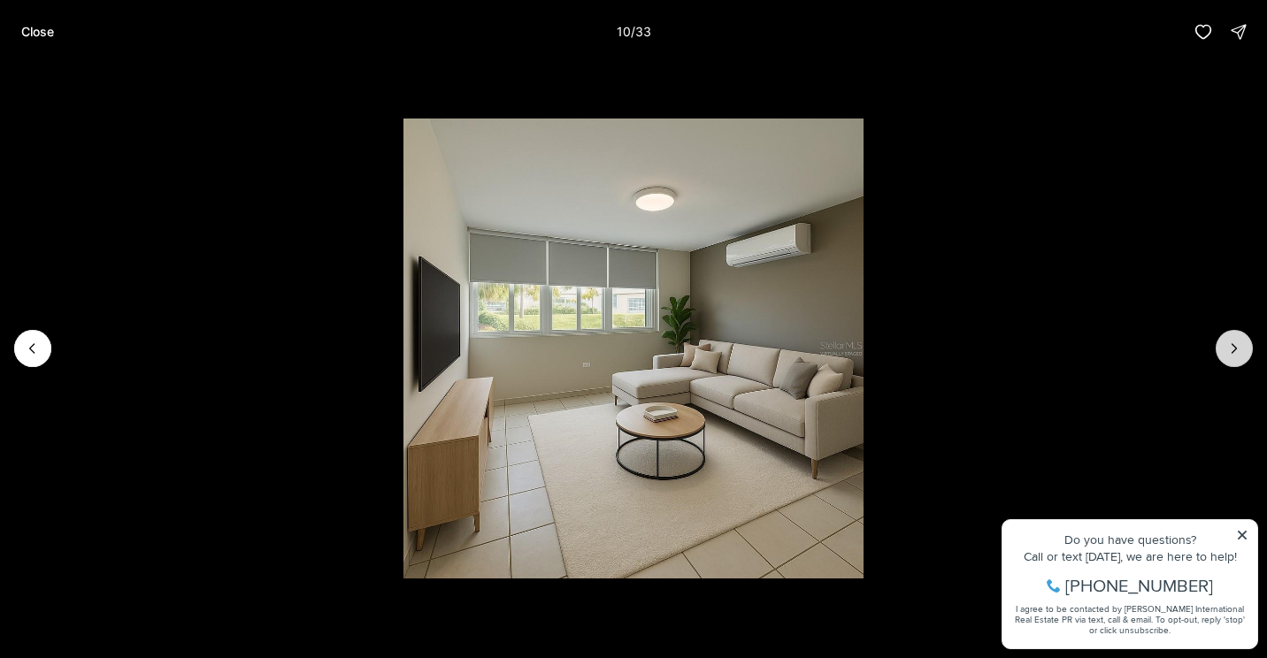
click at [1234, 349] on icon "Next slide" at bounding box center [1235, 349] width 18 height 18
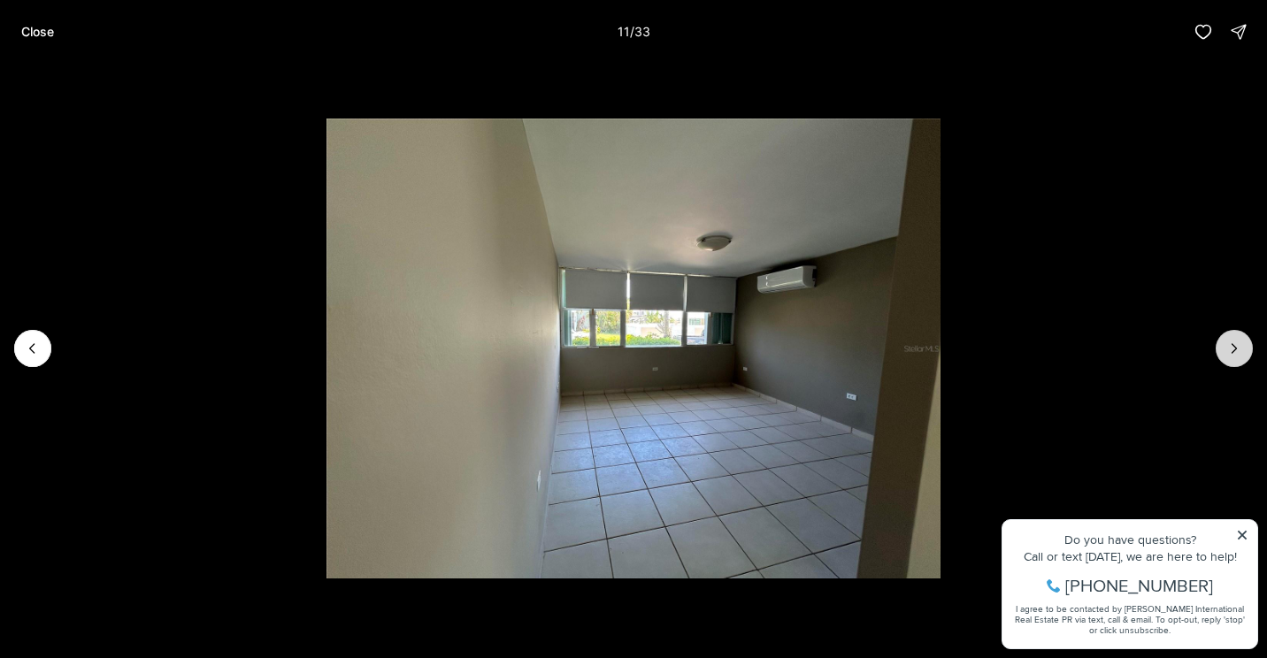
click at [1234, 349] on icon "Next slide" at bounding box center [1235, 349] width 18 height 18
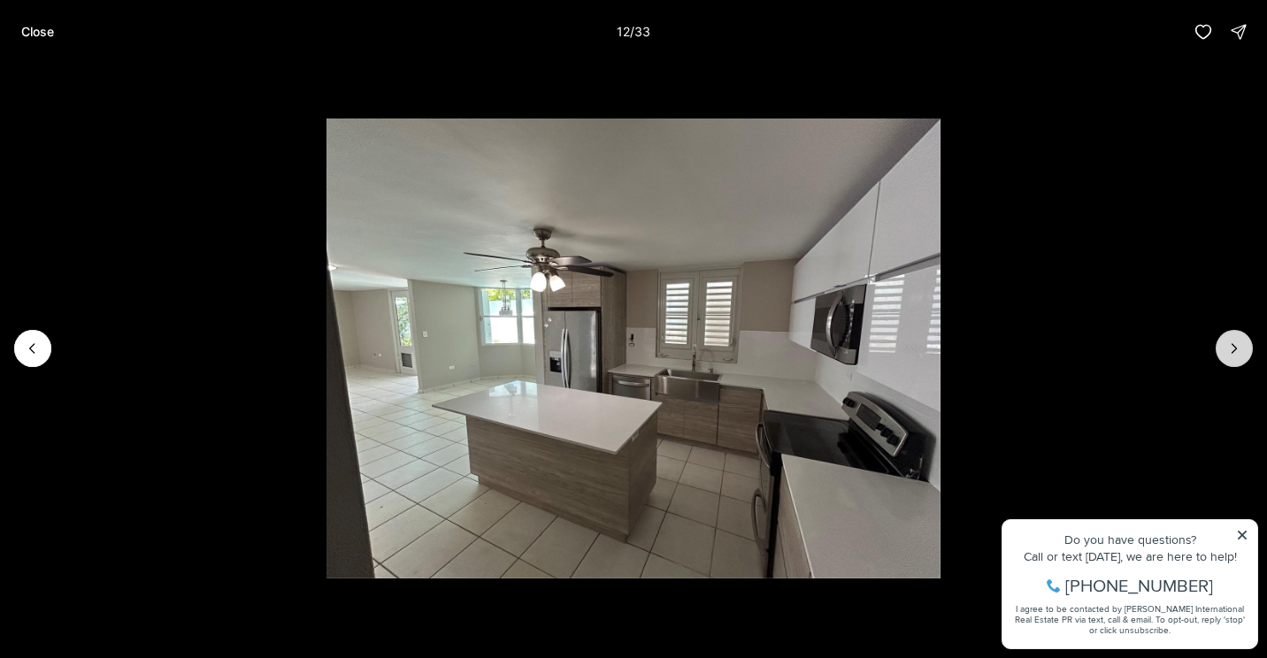
click at [1234, 349] on icon "Next slide" at bounding box center [1235, 349] width 18 height 18
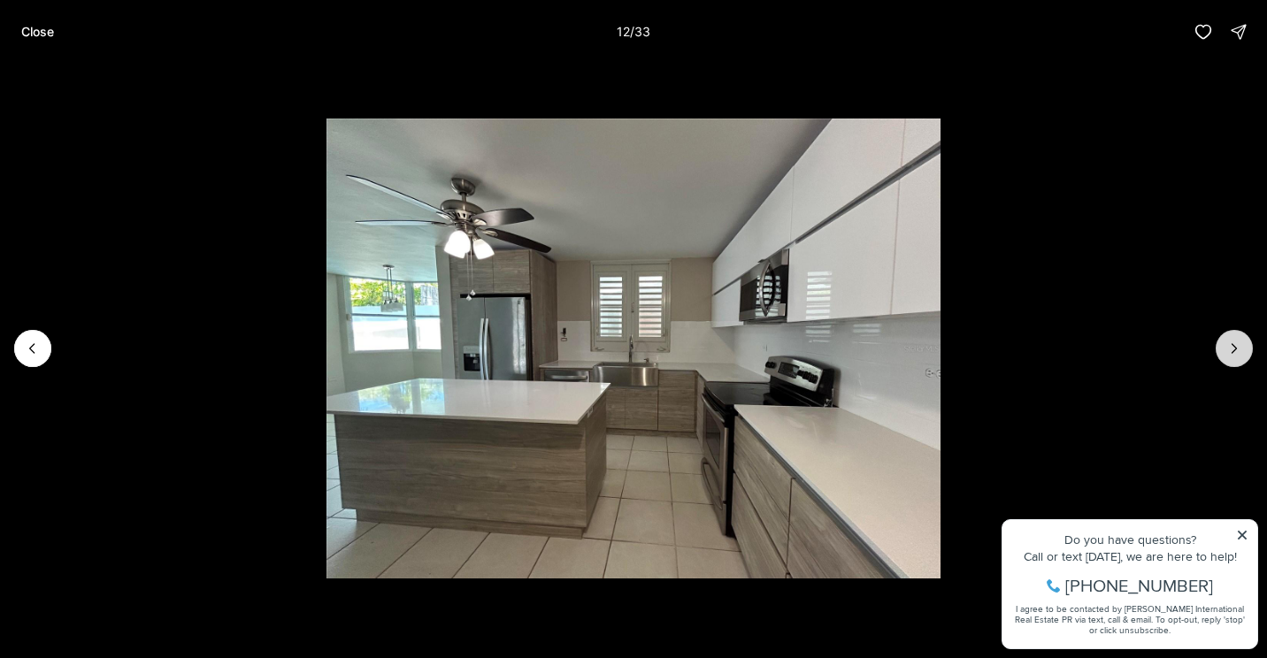
click at [1234, 349] on icon "Next slide" at bounding box center [1235, 349] width 18 height 18
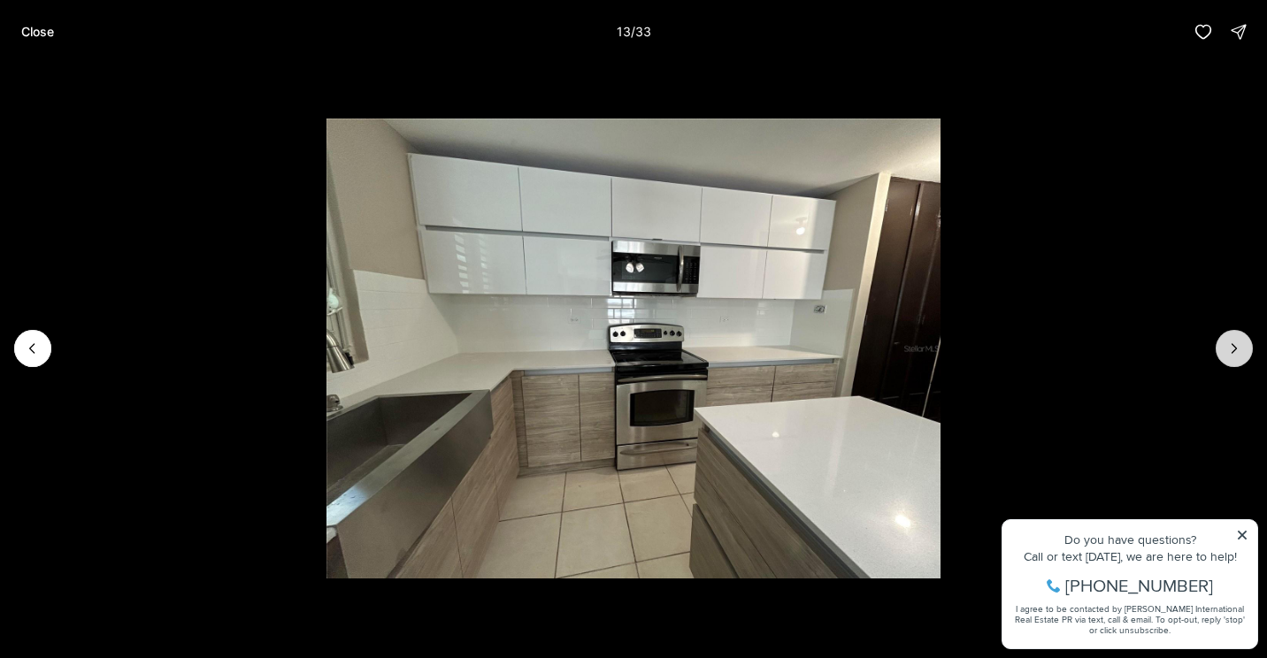
click at [1234, 349] on icon "Next slide" at bounding box center [1235, 349] width 18 height 18
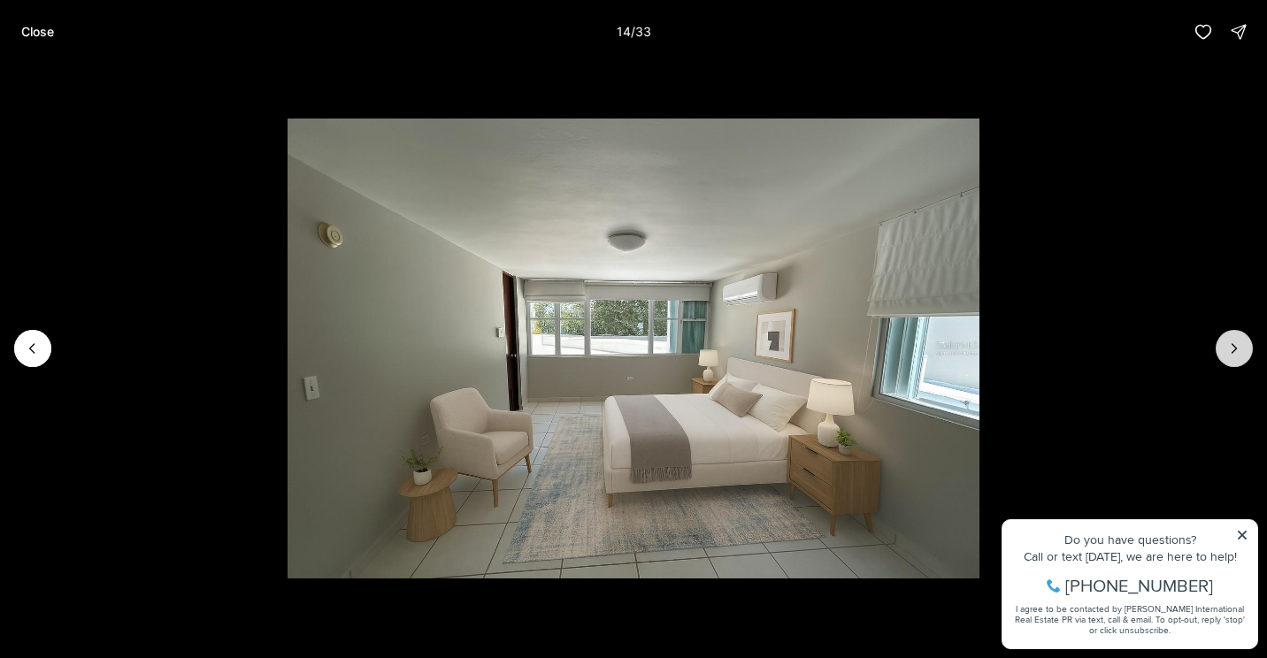
click at [1234, 349] on icon "Next slide" at bounding box center [1235, 349] width 18 height 18
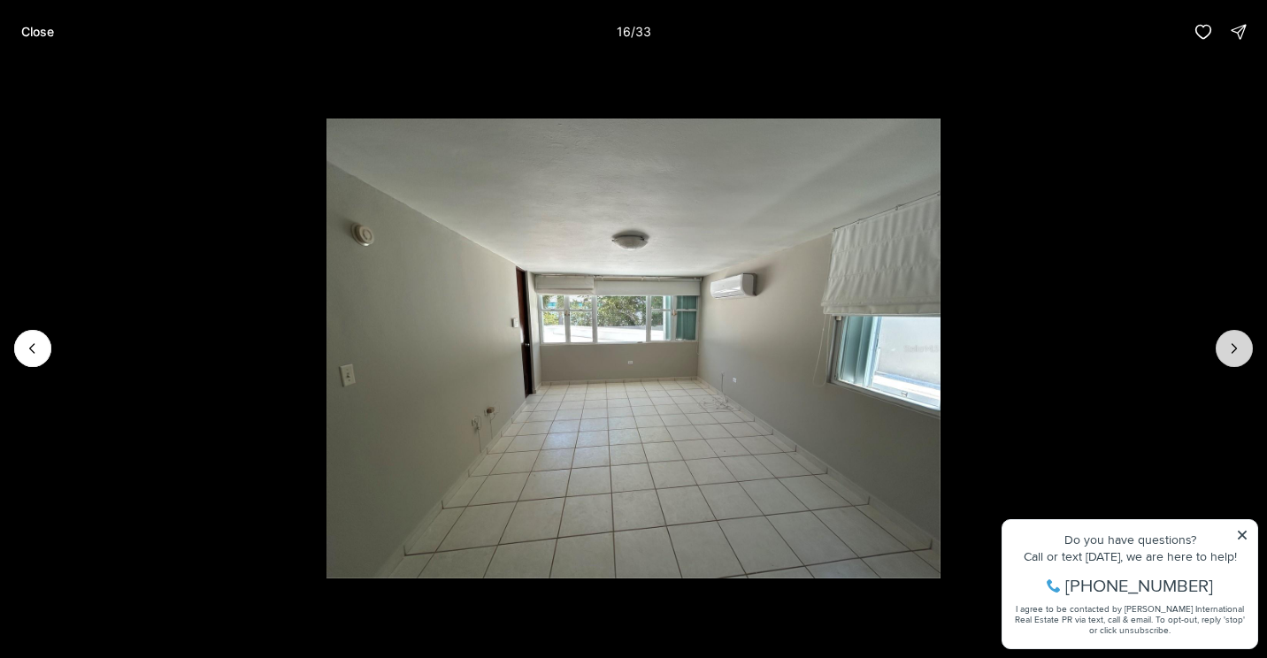
click at [1234, 349] on icon "Next slide" at bounding box center [1235, 349] width 18 height 18
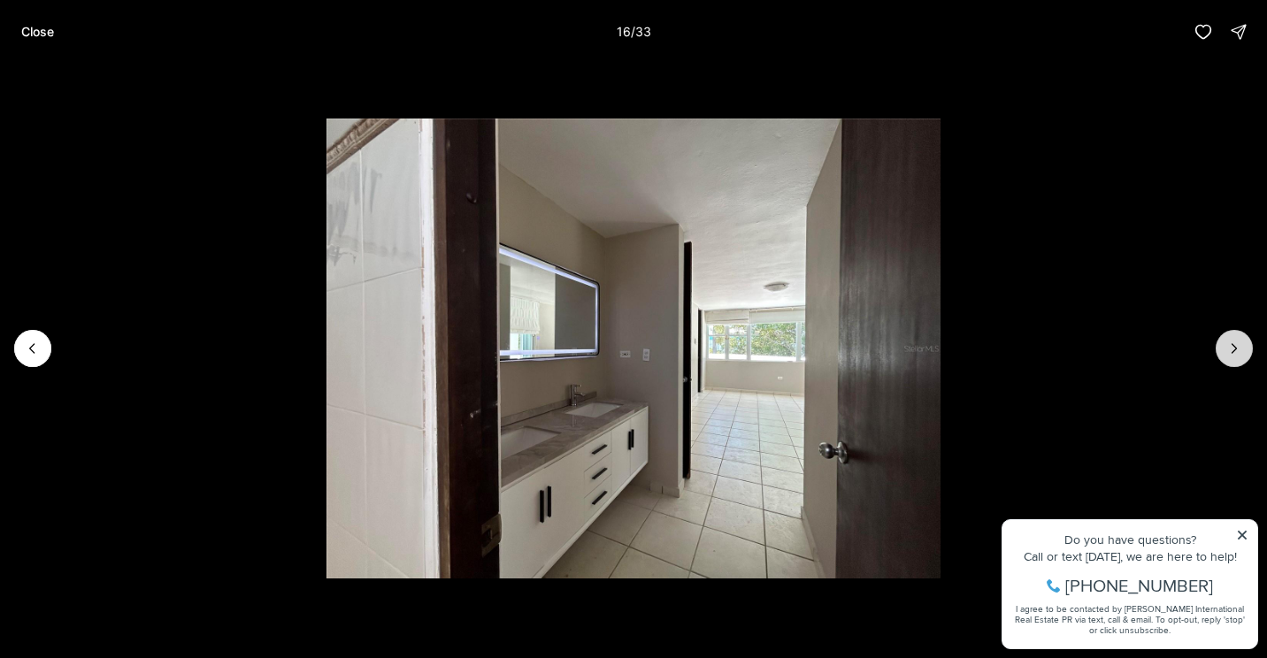
click at [1234, 349] on icon "Next slide" at bounding box center [1235, 349] width 18 height 18
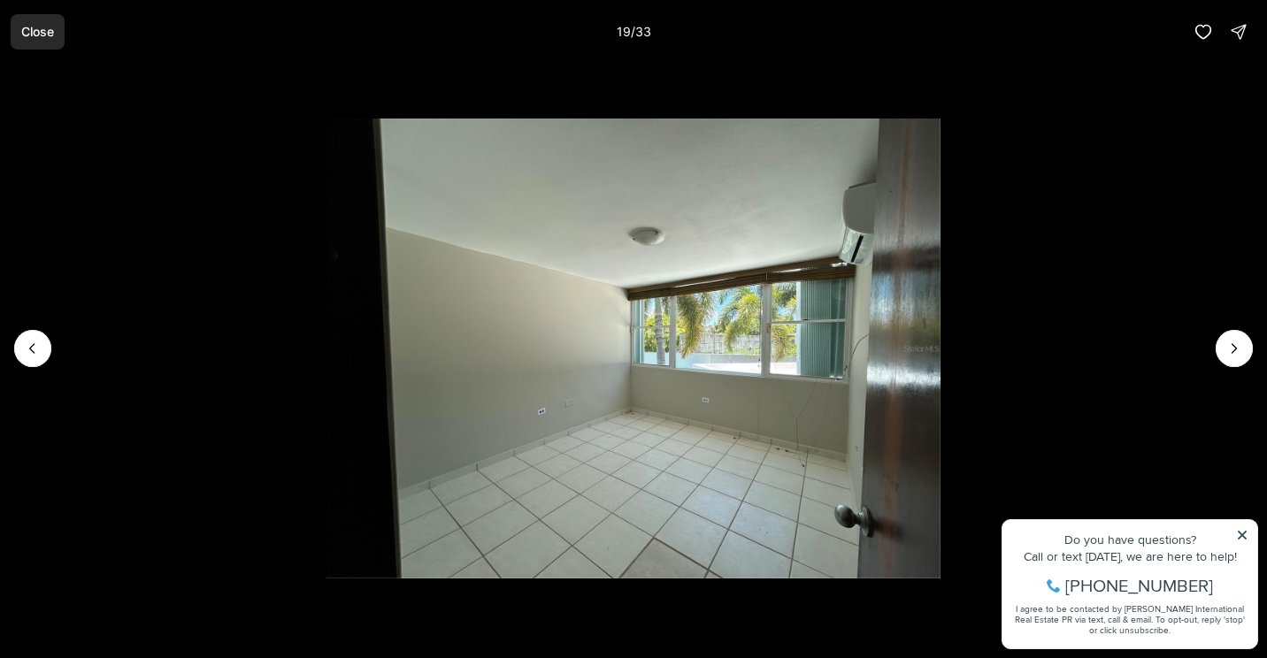
click at [48, 29] on p "Close" at bounding box center [37, 32] width 33 height 14
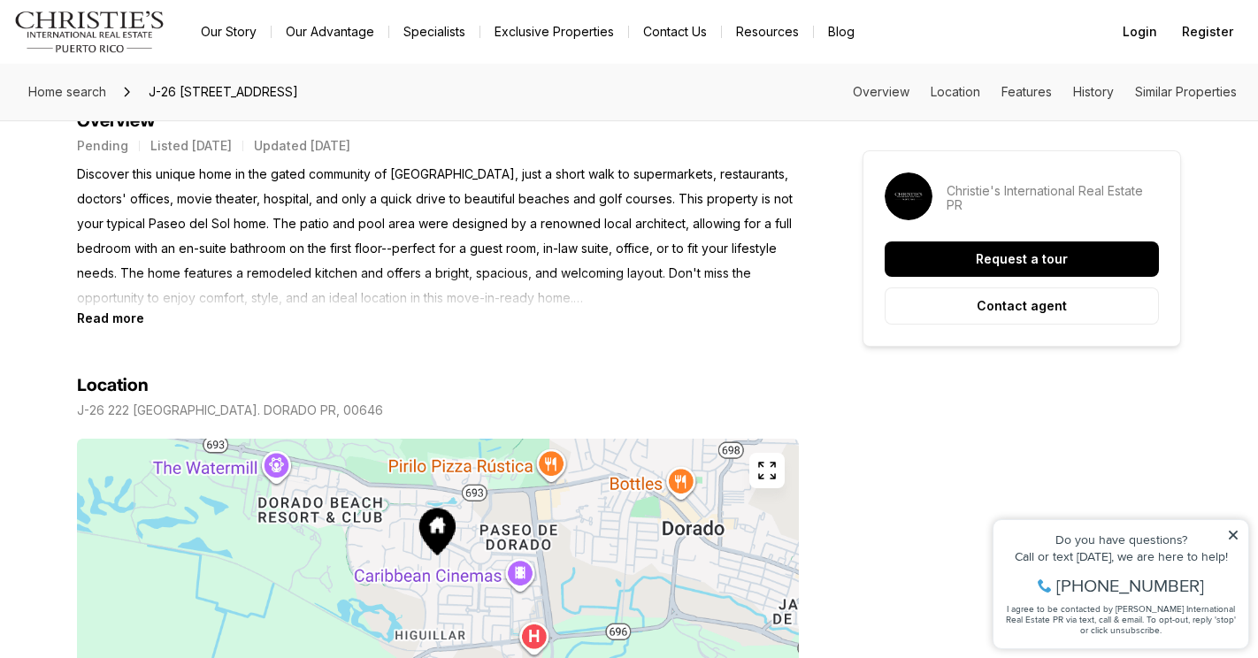
scroll to position [885, 0]
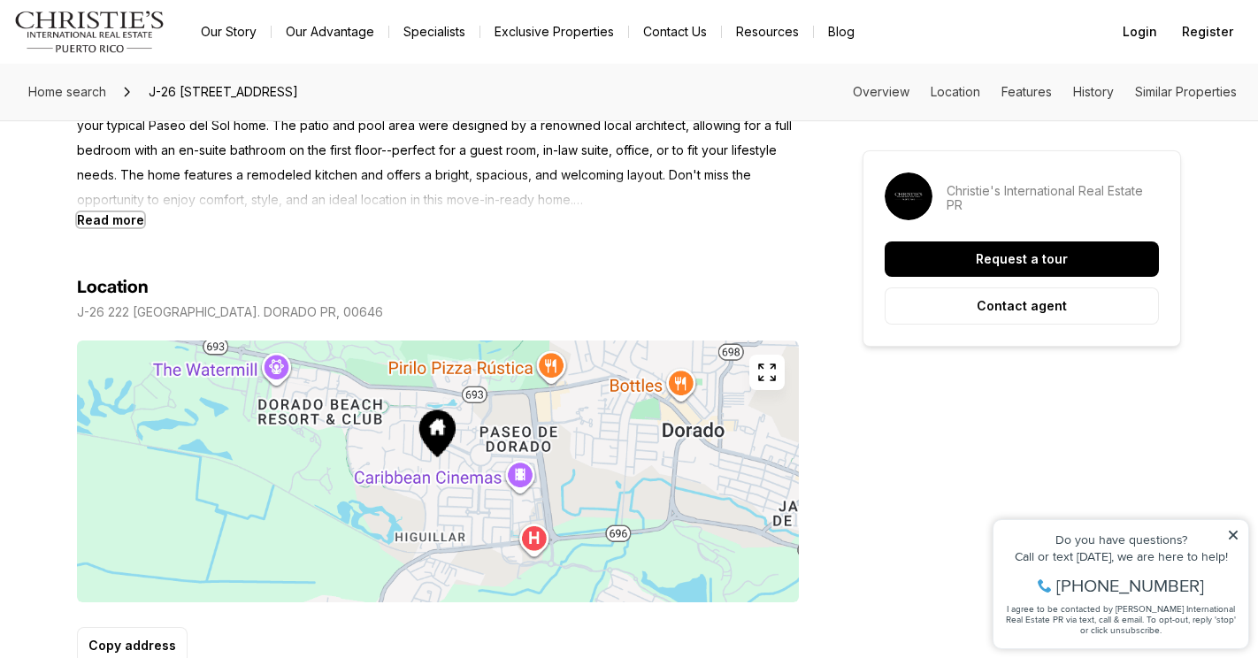
click at [104, 222] on b "Read more" at bounding box center [110, 219] width 67 height 15
